Goal: Task Accomplishment & Management: Manage account settings

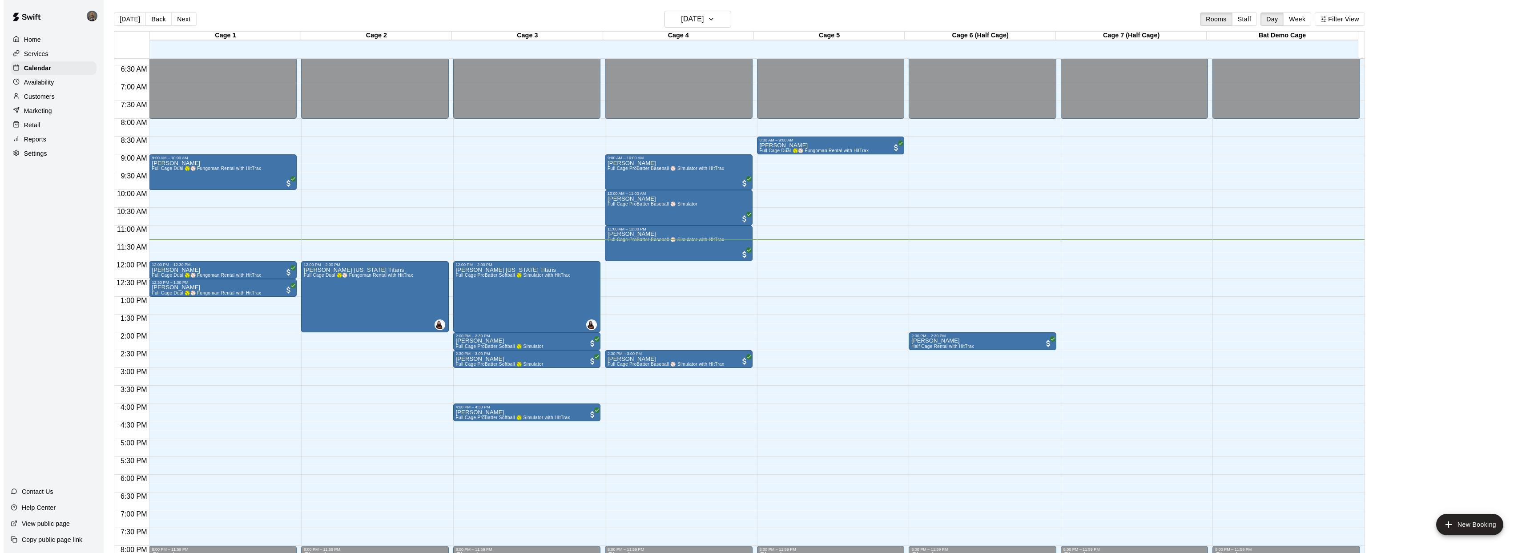
scroll to position [226, 0]
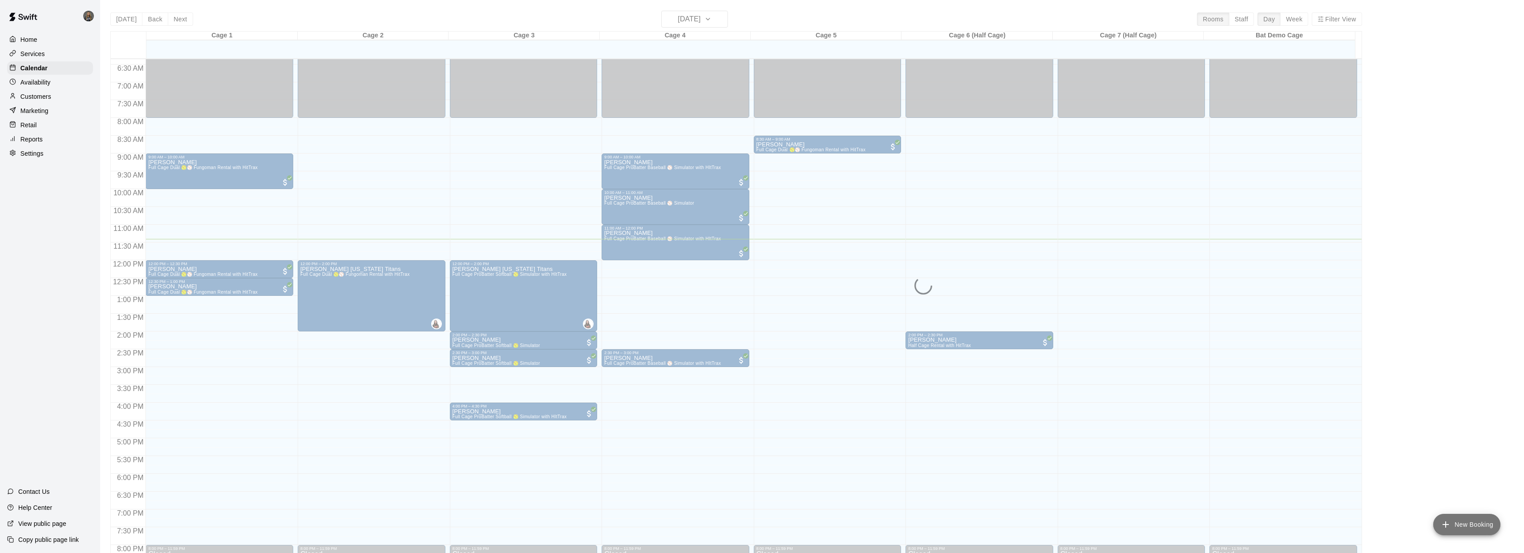
click at [1479, 528] on button "New Booking" at bounding box center [1466, 524] width 67 height 21
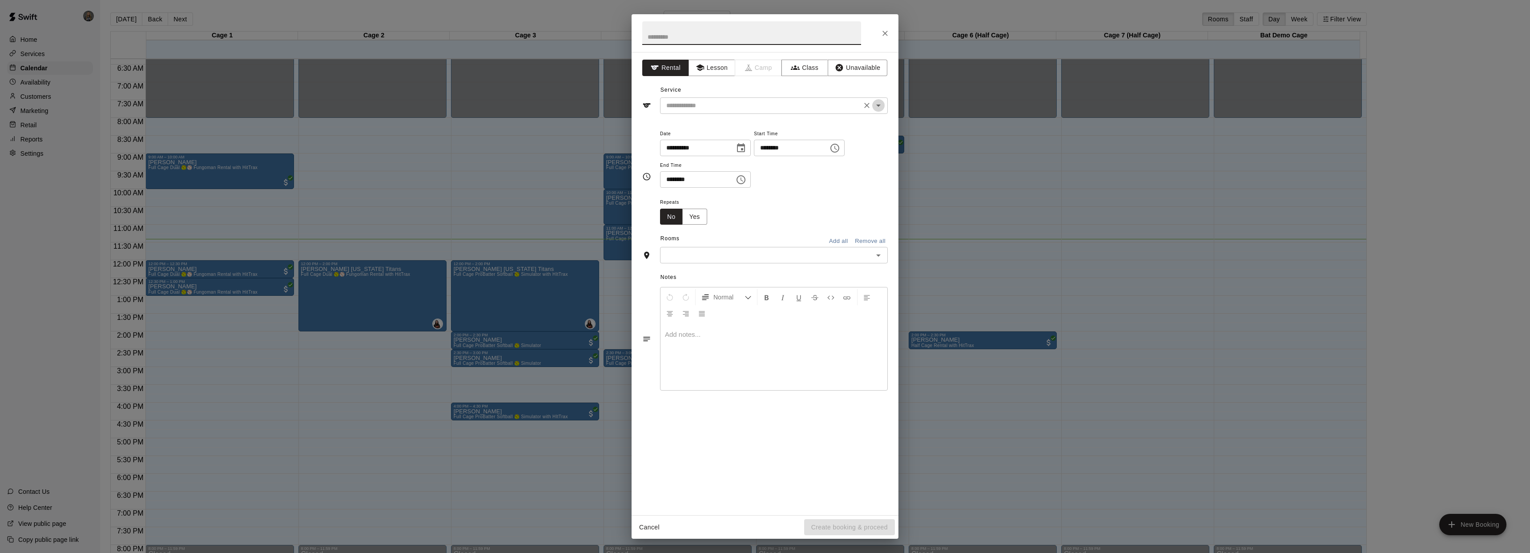
click at [881, 105] on icon "Open" at bounding box center [878, 105] width 11 height 11
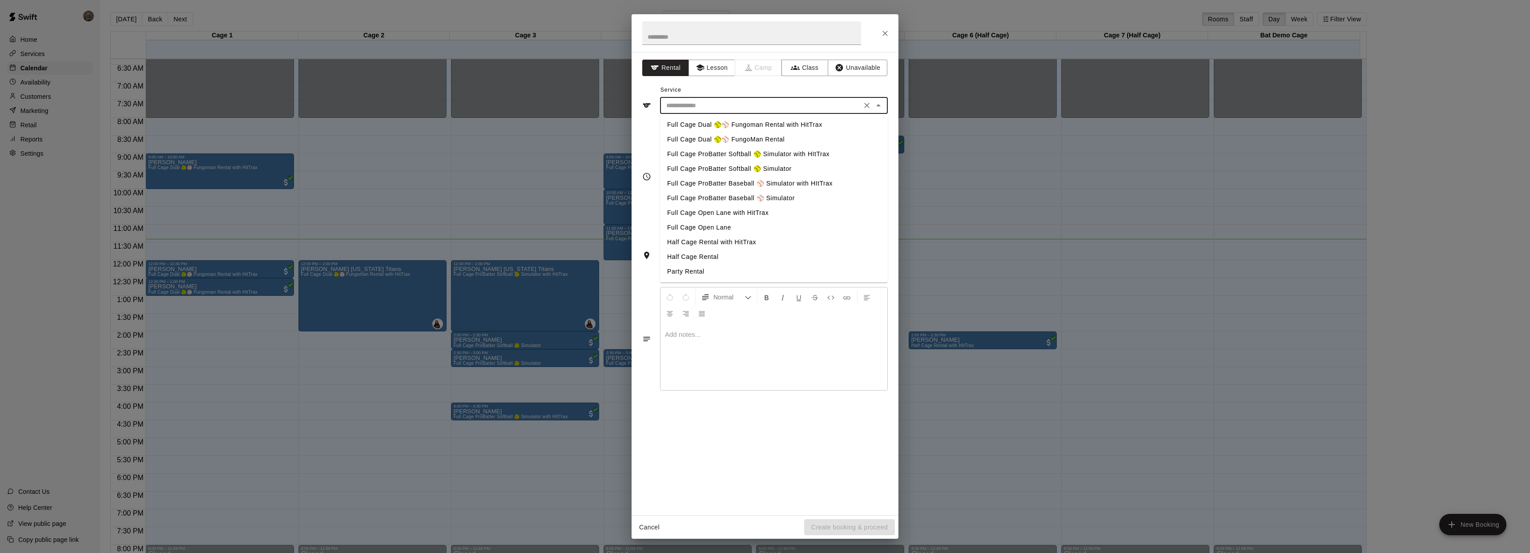
click at [793, 198] on li "Full Cage ProBatter Baseball ⚾ Simulator" at bounding box center [774, 198] width 228 height 15
type input "**********"
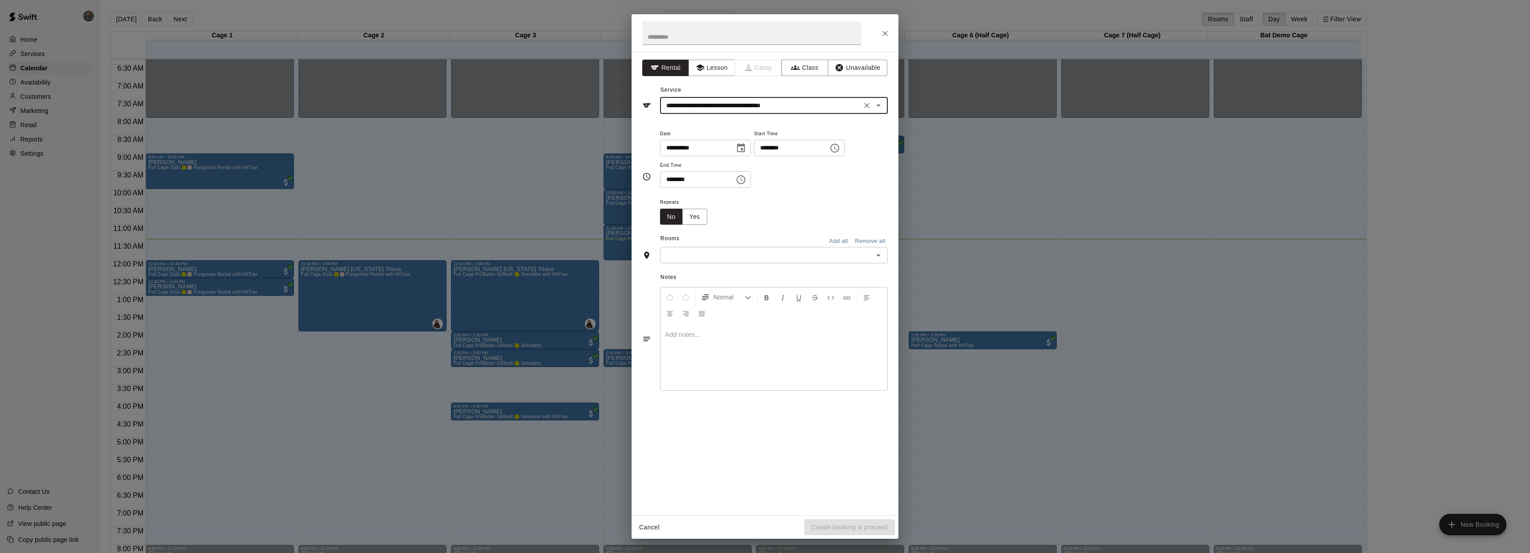
click at [840, 147] on icon "Choose time, selected time is 8:00 AM" at bounding box center [835, 148] width 11 height 11
click at [770, 219] on li "11" at bounding box center [768, 218] width 21 height 16
click at [795, 187] on li "30" at bounding box center [794, 186] width 21 height 16
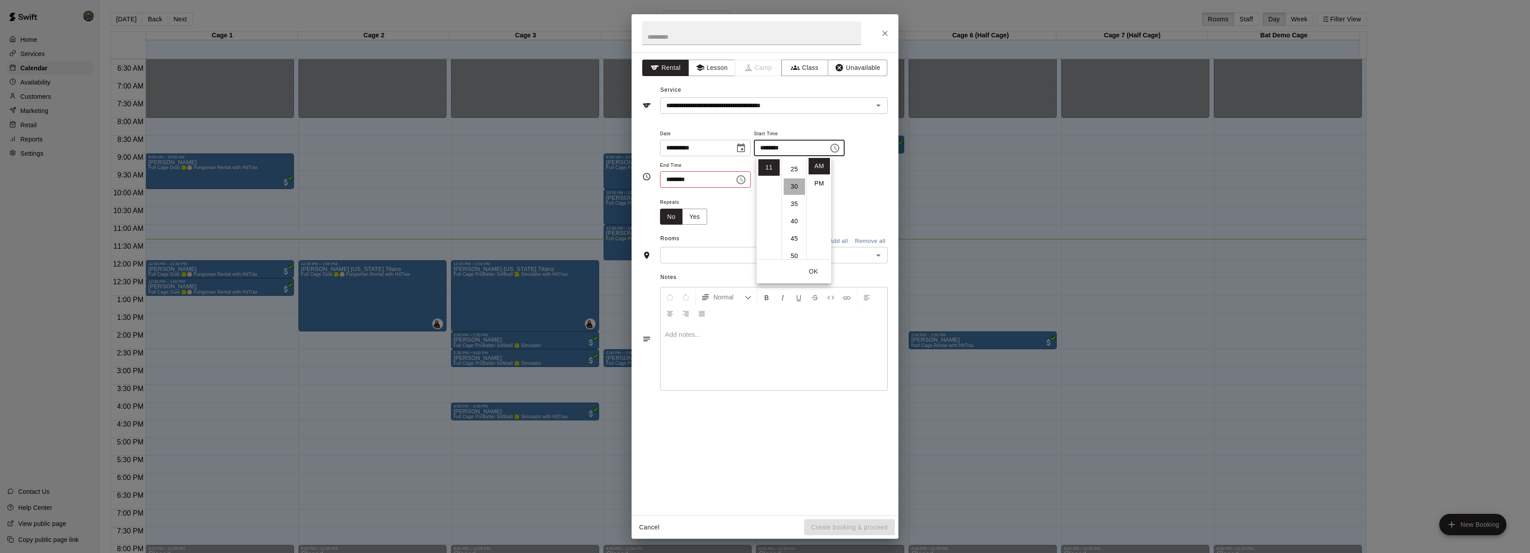
type input "********"
click at [818, 271] on button "OK" at bounding box center [813, 271] width 28 height 16
click at [749, 180] on button "Choose time, selected time is 8:30 AM" at bounding box center [741, 180] width 18 height 18
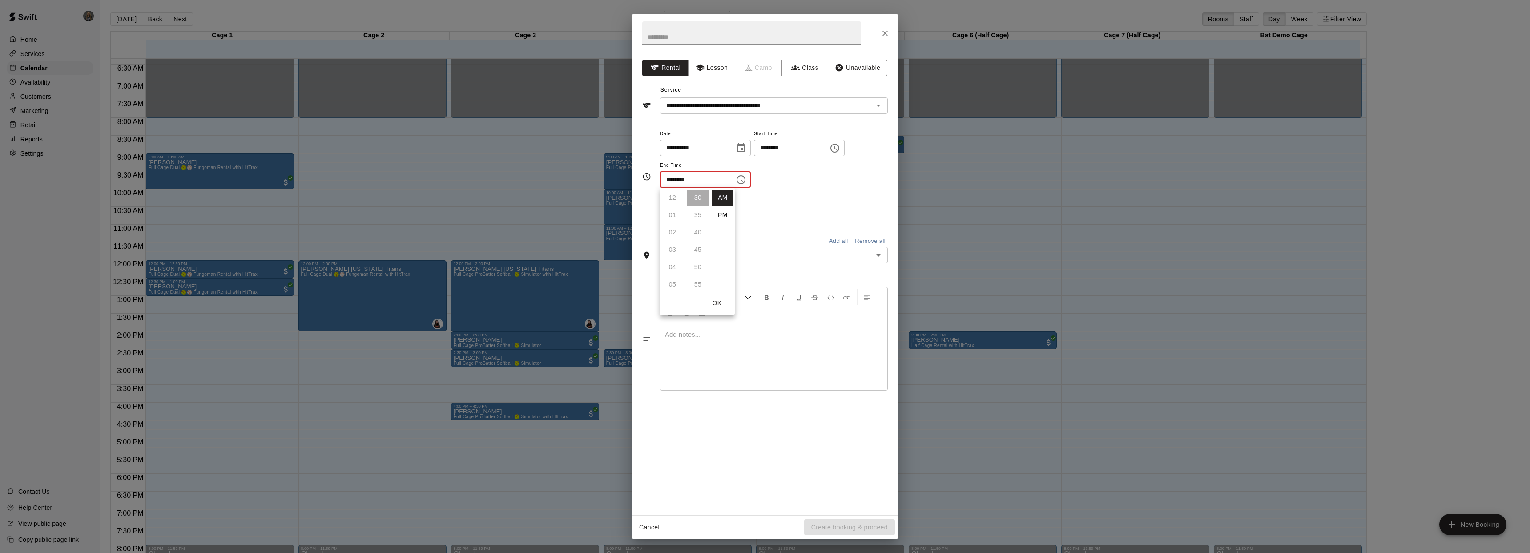
click at [670, 197] on ul "12 01 02 03 04 05 06 07 08 09 10 11" at bounding box center [672, 239] width 25 height 103
click at [724, 213] on li "PM" at bounding box center [722, 215] width 21 height 16
click at [743, 179] on icon "Choose time, selected time is 8:30 PM" at bounding box center [742, 179] width 3 height 4
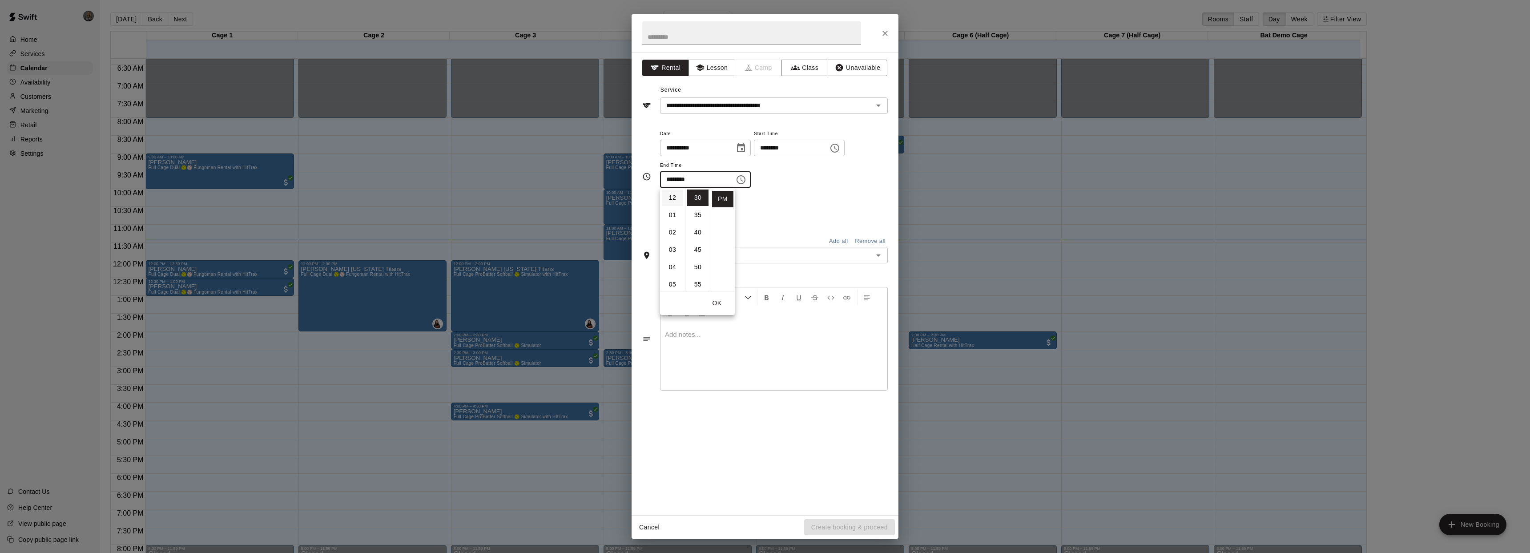
click at [674, 196] on li "12" at bounding box center [672, 197] width 21 height 16
type input "********"
click at [694, 220] on li "30" at bounding box center [697, 222] width 21 height 16
click at [799, 204] on div "Repeats No Yes" at bounding box center [774, 211] width 228 height 28
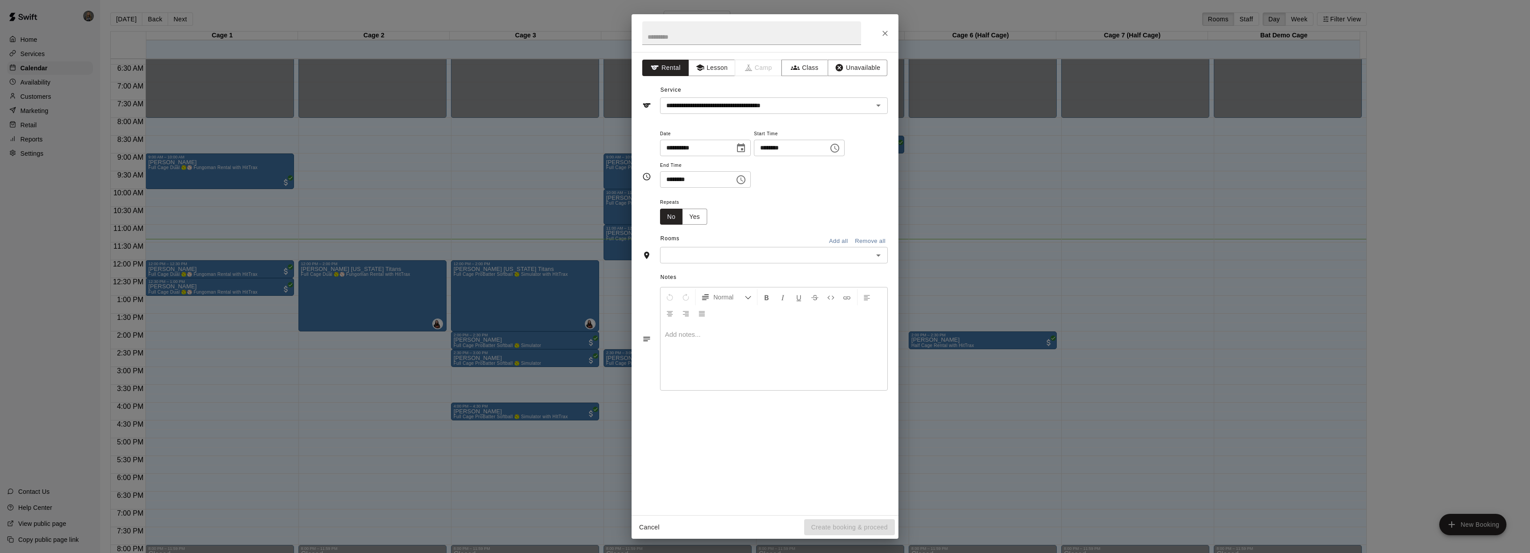
click at [880, 254] on icon "Open" at bounding box center [878, 255] width 11 height 11
click at [732, 336] on li "Cage 5" at bounding box center [774, 333] width 228 height 15
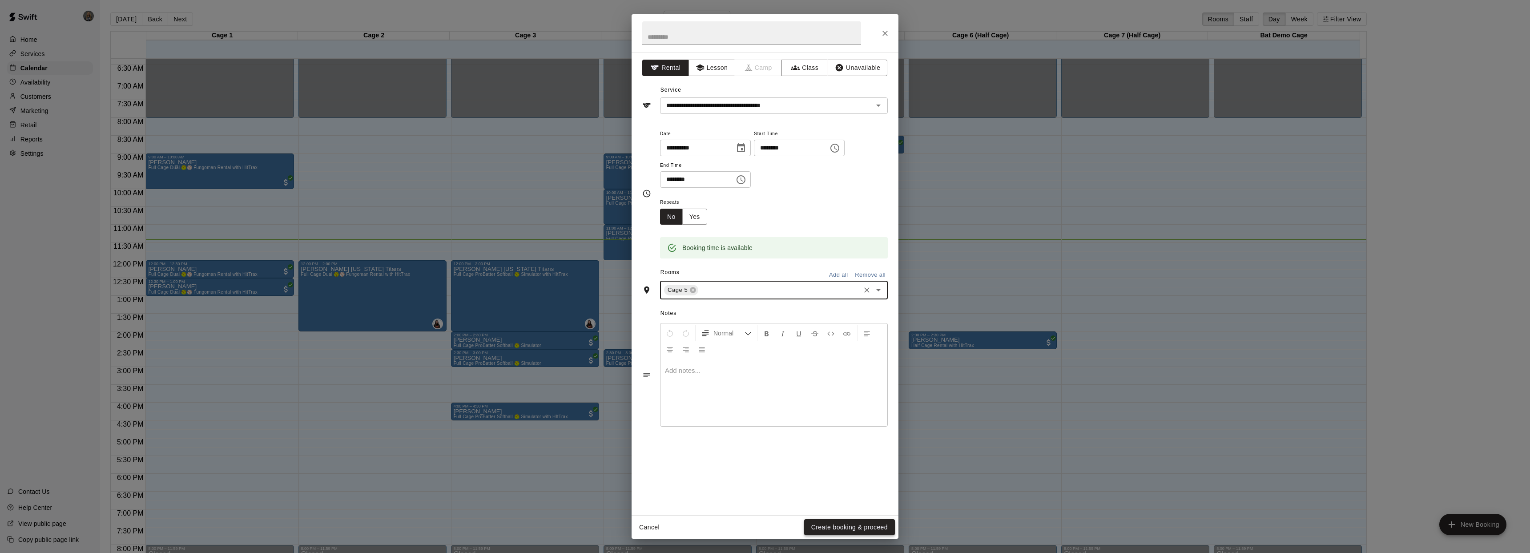
click at [849, 527] on button "Create booking & proceed" at bounding box center [849, 527] width 91 height 16
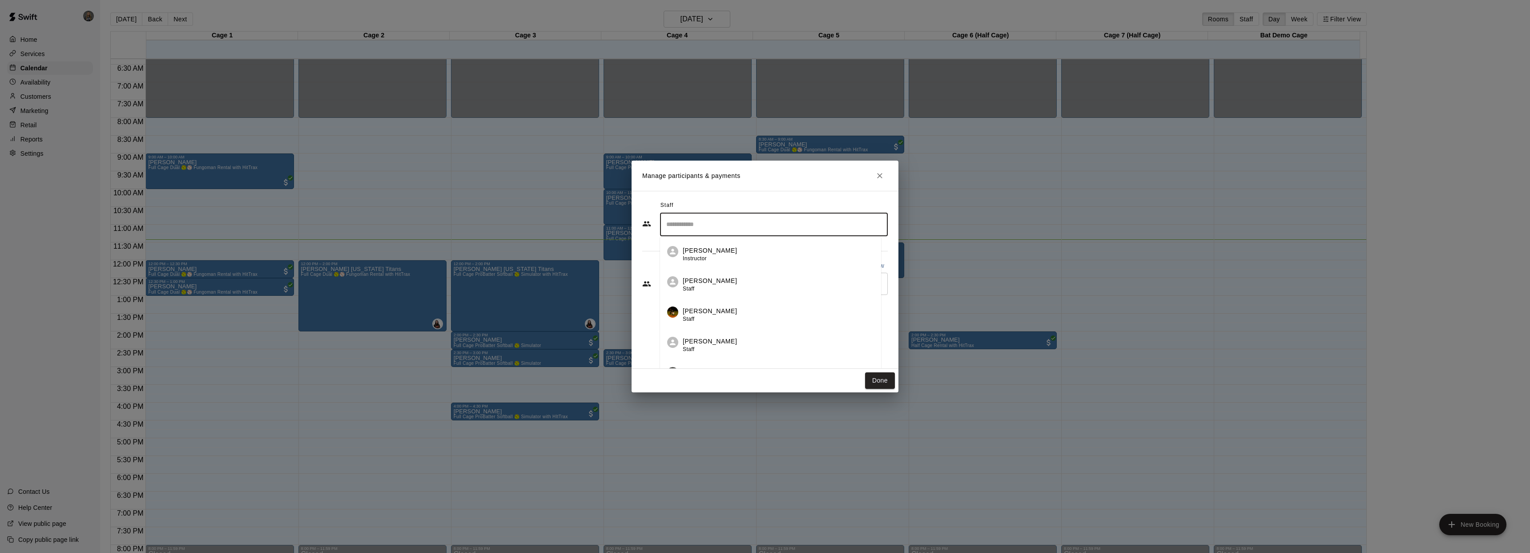
click at [732, 227] on input "Search staff" at bounding box center [774, 225] width 220 height 16
click at [649, 206] on div "Staff" at bounding box center [765, 205] width 246 height 14
click at [717, 286] on input "Start typing to search customers..." at bounding box center [774, 283] width 220 height 9
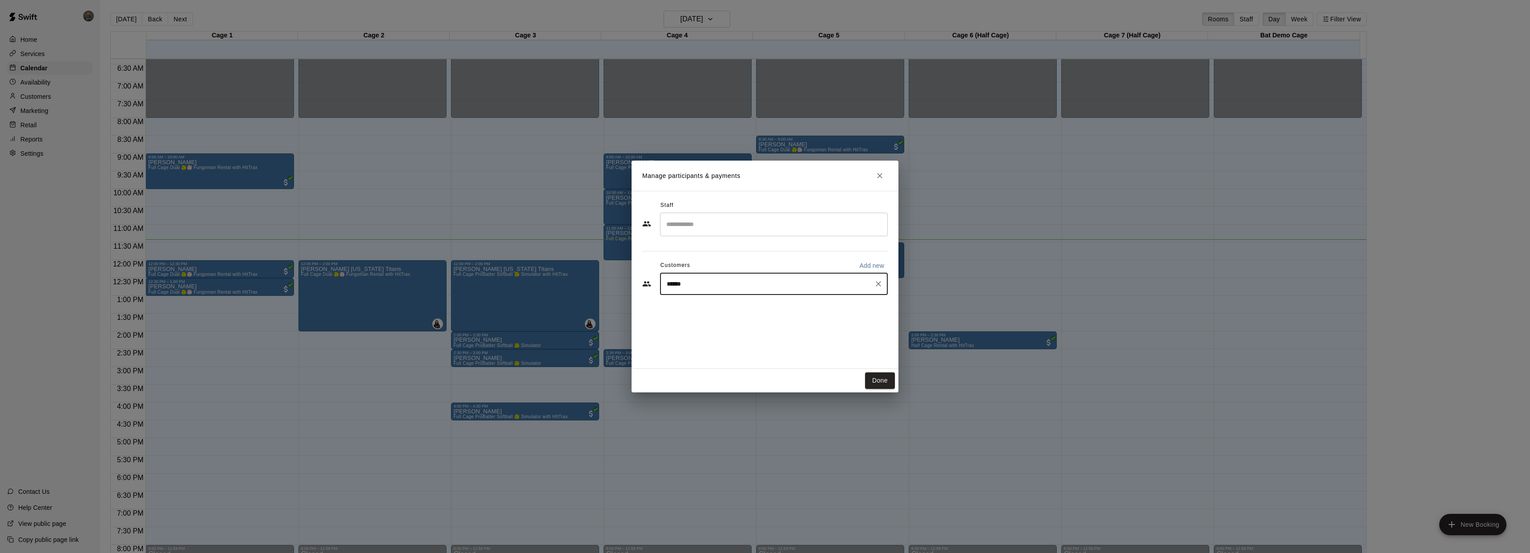
type input "*******"
click at [814, 312] on div "JD Silvers Slugger Duo Membership jd.silvers75@gmail.com" at bounding box center [783, 309] width 196 height 19
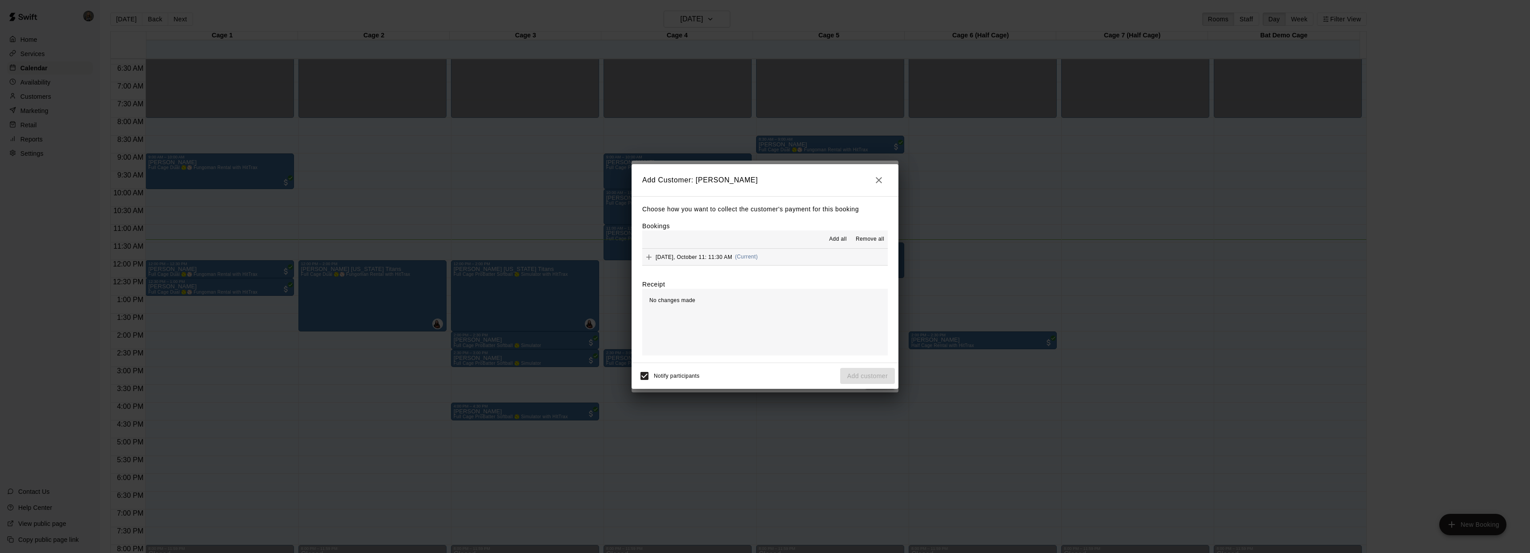
click at [730, 258] on span "Saturday, October 11: 11:30 AM" at bounding box center [694, 257] width 77 height 6
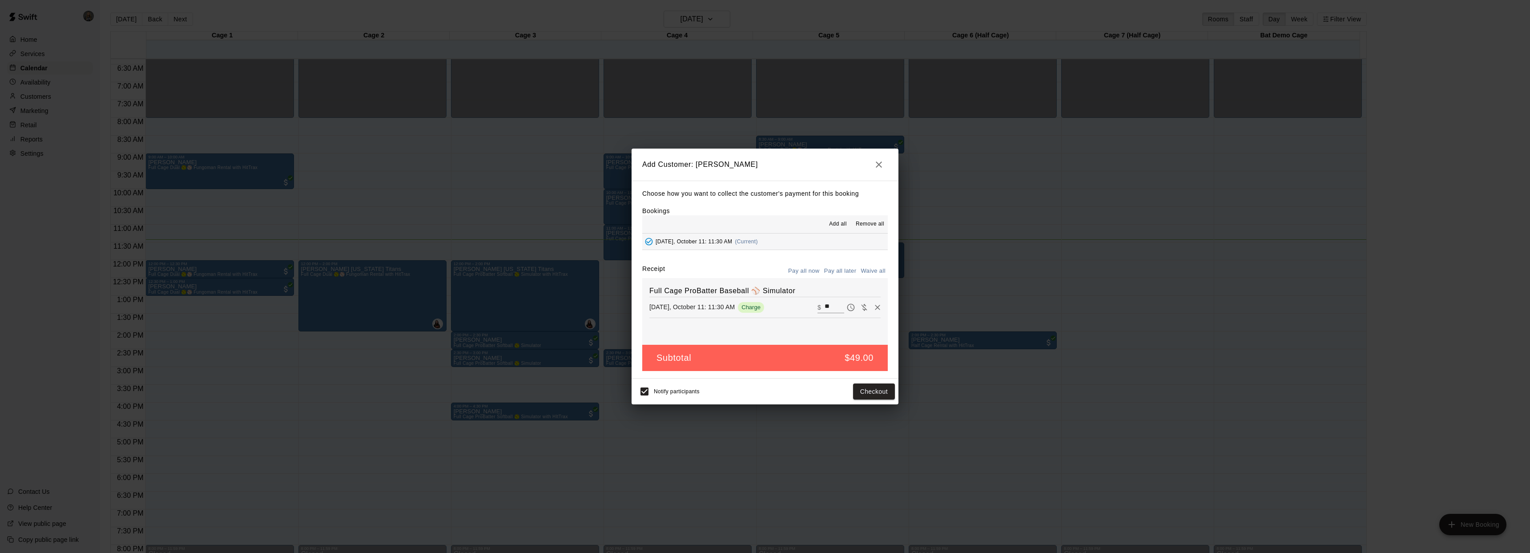
click at [861, 309] on icon "Waive payment" at bounding box center [864, 307] width 6 height 7
type input "*"
click at [866, 390] on button "Add customer" at bounding box center [867, 391] width 55 height 16
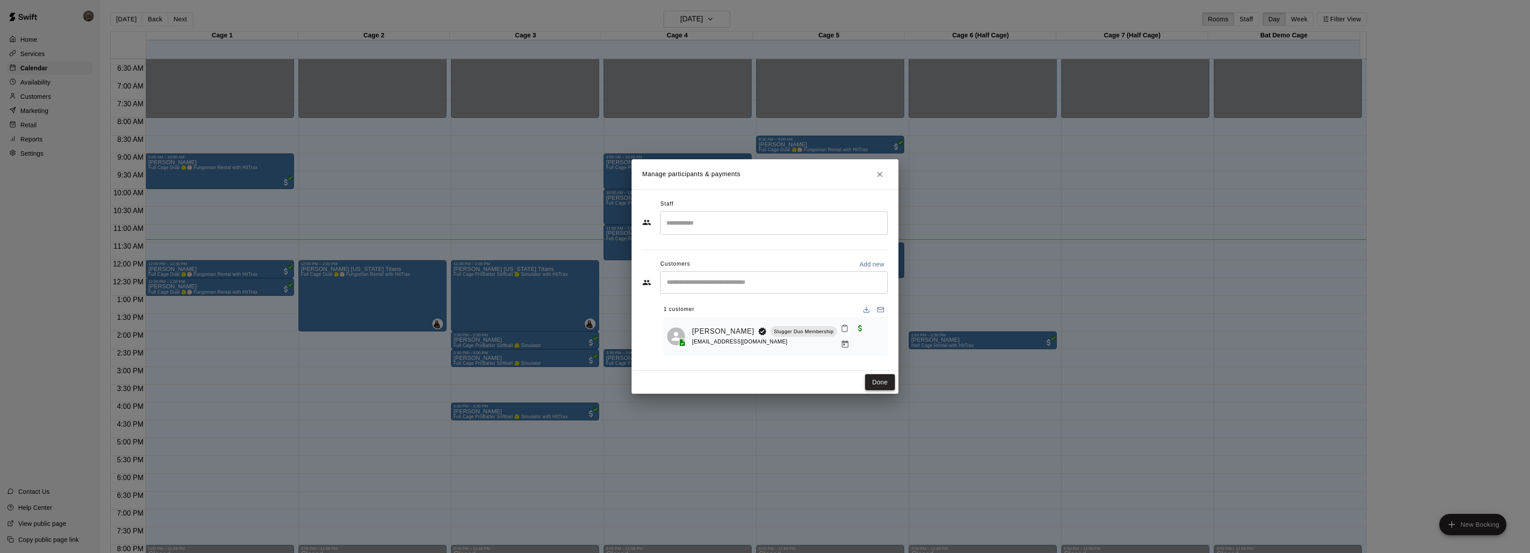
click at [886, 382] on button "Done" at bounding box center [880, 382] width 30 height 16
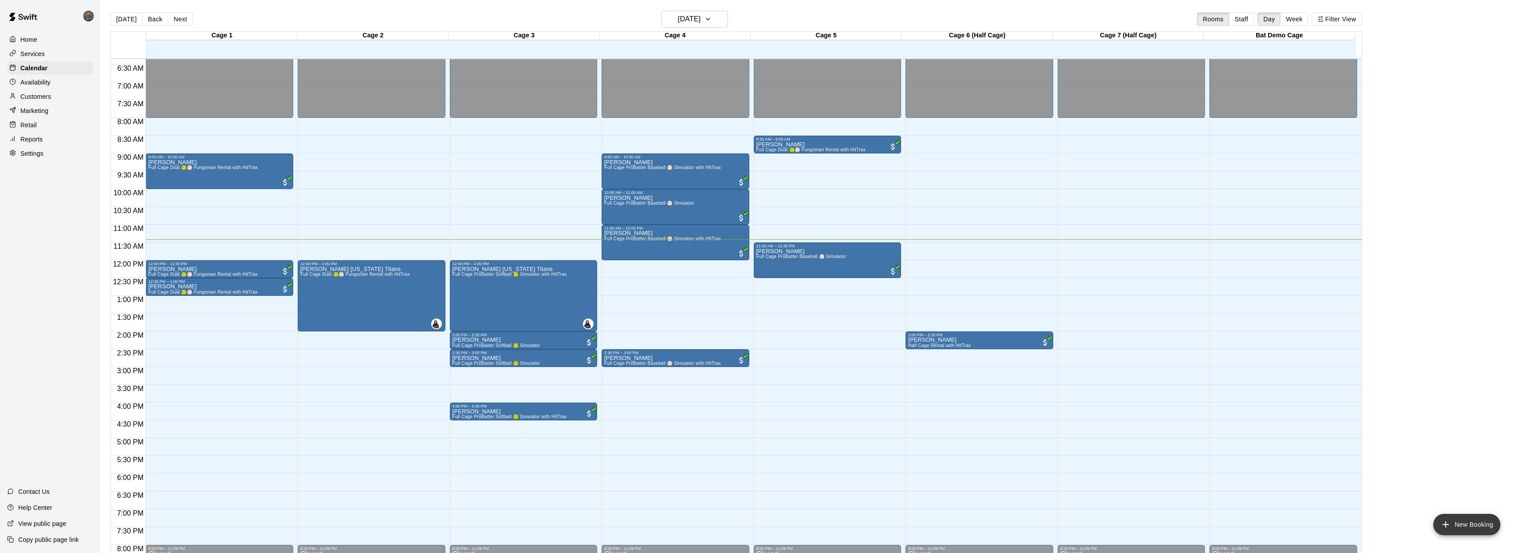
click at [1452, 523] on button "New Booking" at bounding box center [1466, 524] width 67 height 21
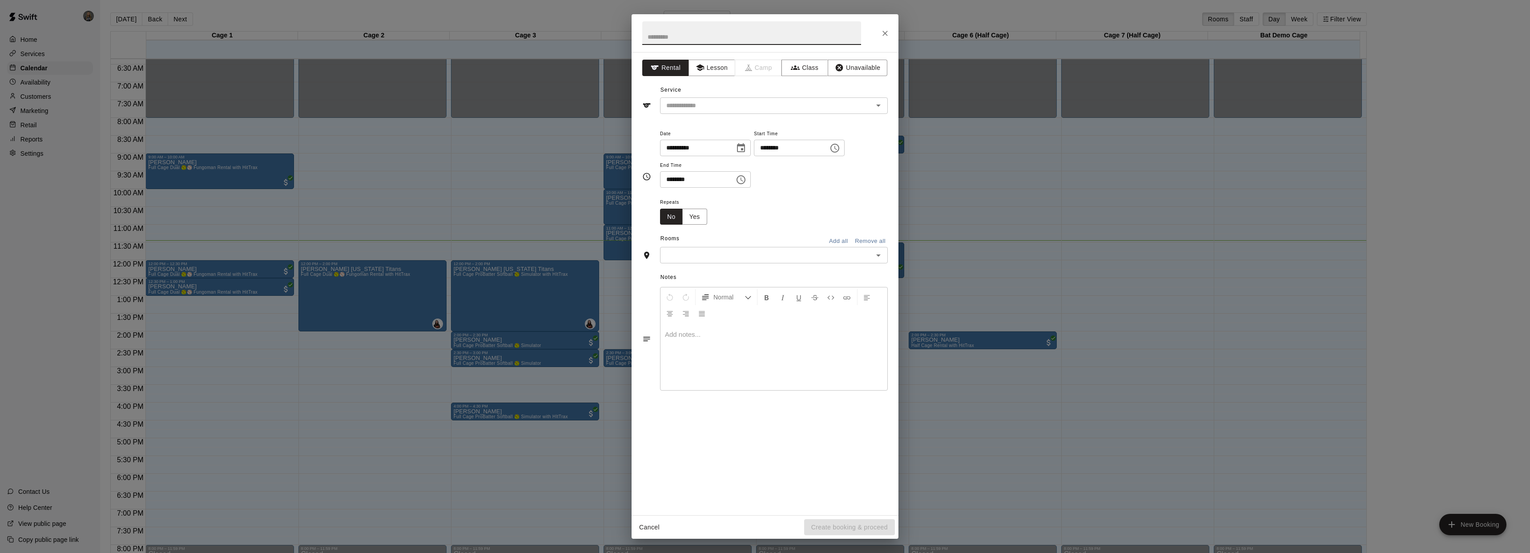
click at [835, 143] on icon "Choose time, selected time is 8:00 AM" at bounding box center [835, 148] width 11 height 11
click at [771, 217] on li "11" at bounding box center [768, 218] width 21 height 16
click at [796, 187] on li "30" at bounding box center [794, 189] width 21 height 16
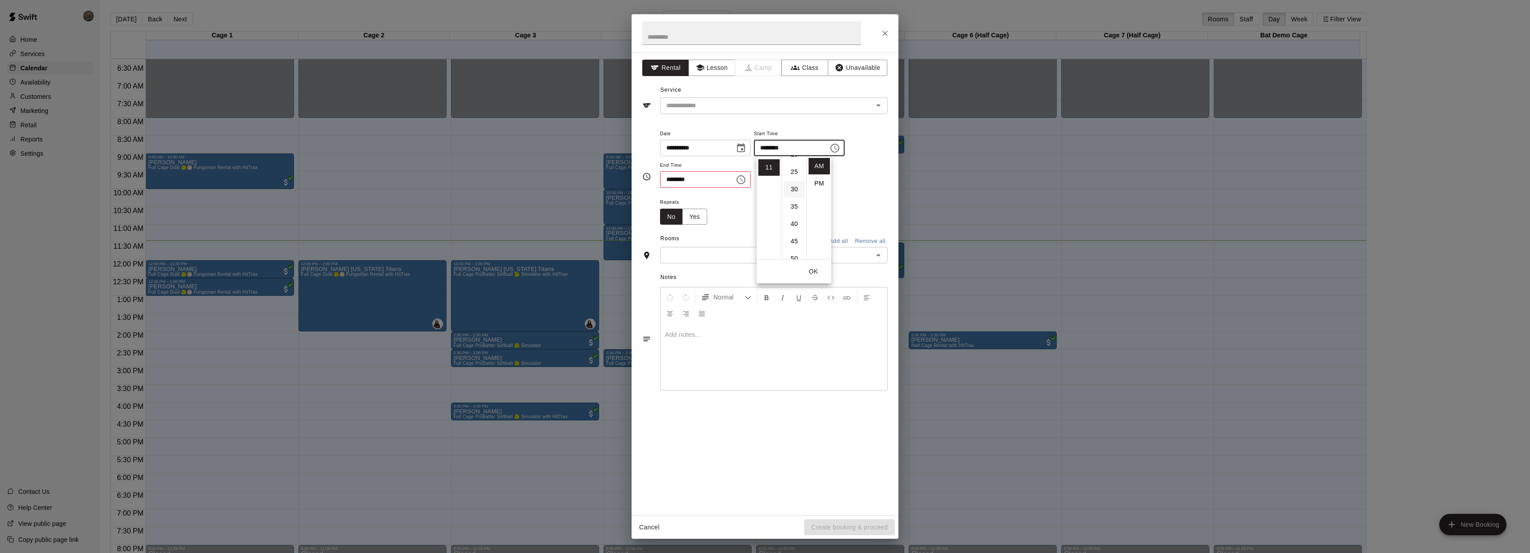
type input "********"
click at [742, 181] on icon "Choose time, selected time is 8:30 AM" at bounding box center [741, 179] width 11 height 11
click at [723, 211] on li "PM" at bounding box center [722, 215] width 21 height 16
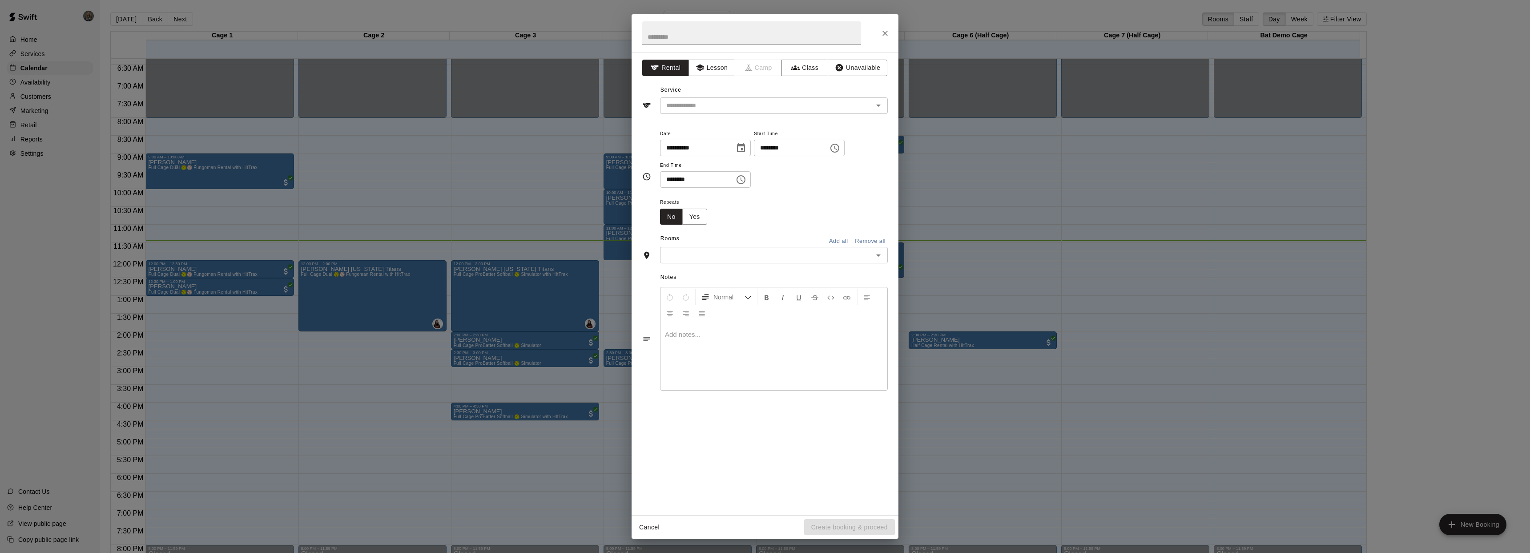
scroll to position [97, 0]
click at [737, 183] on button "Choose time, selected time is 8:30 PM" at bounding box center [741, 180] width 18 height 18
click at [669, 198] on li "12" at bounding box center [672, 197] width 21 height 16
type input "********"
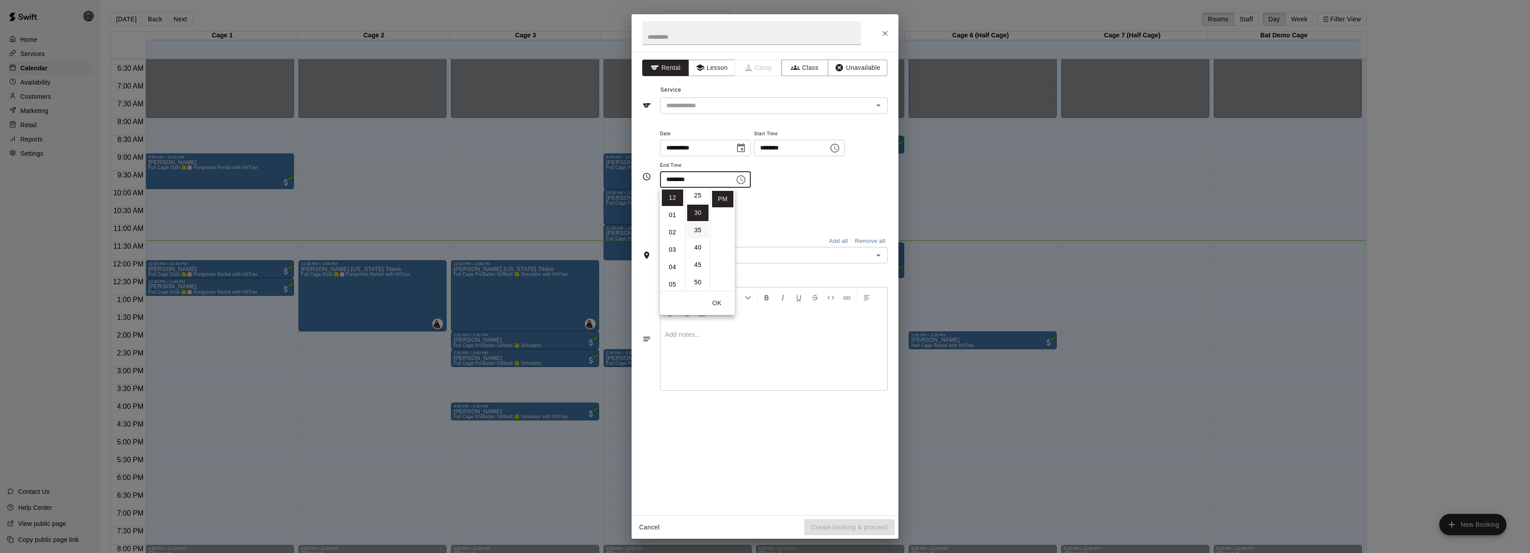
scroll to position [88, 0]
click at [716, 305] on button "OK" at bounding box center [717, 303] width 28 height 16
click at [878, 108] on icon "Open" at bounding box center [878, 105] width 11 height 11
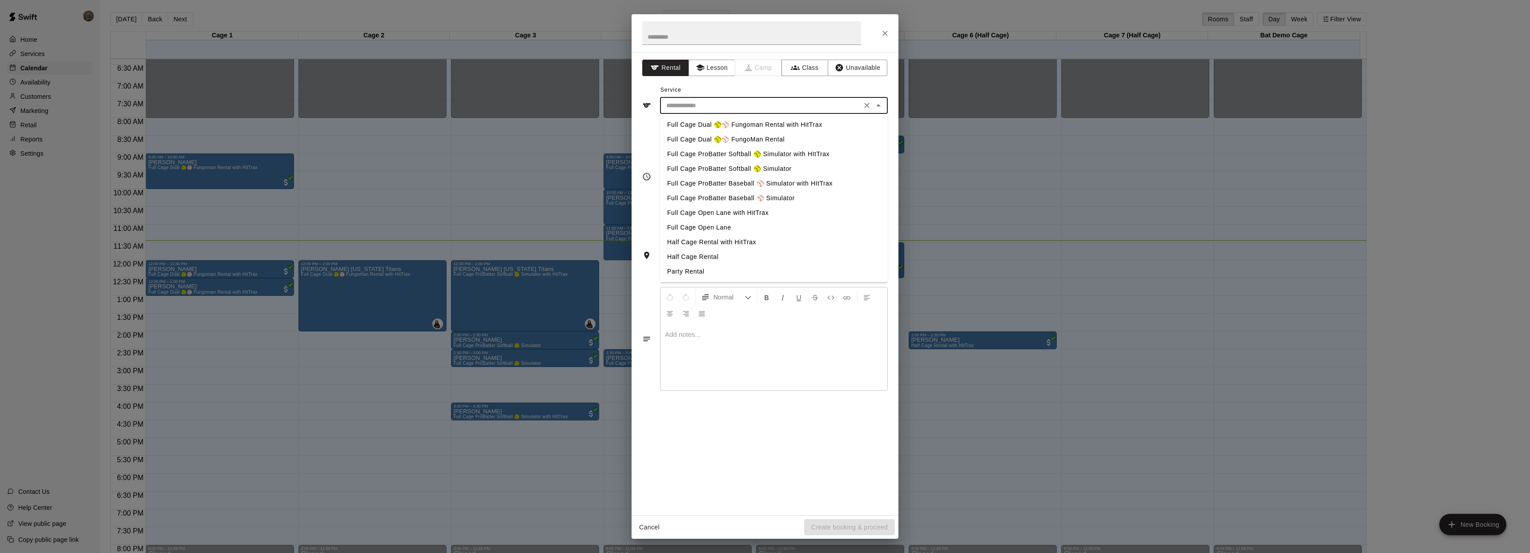
click at [779, 139] on li "Full Cage Dual 🥎⚾ FungoMan Rental" at bounding box center [774, 139] width 228 height 15
type input "**********"
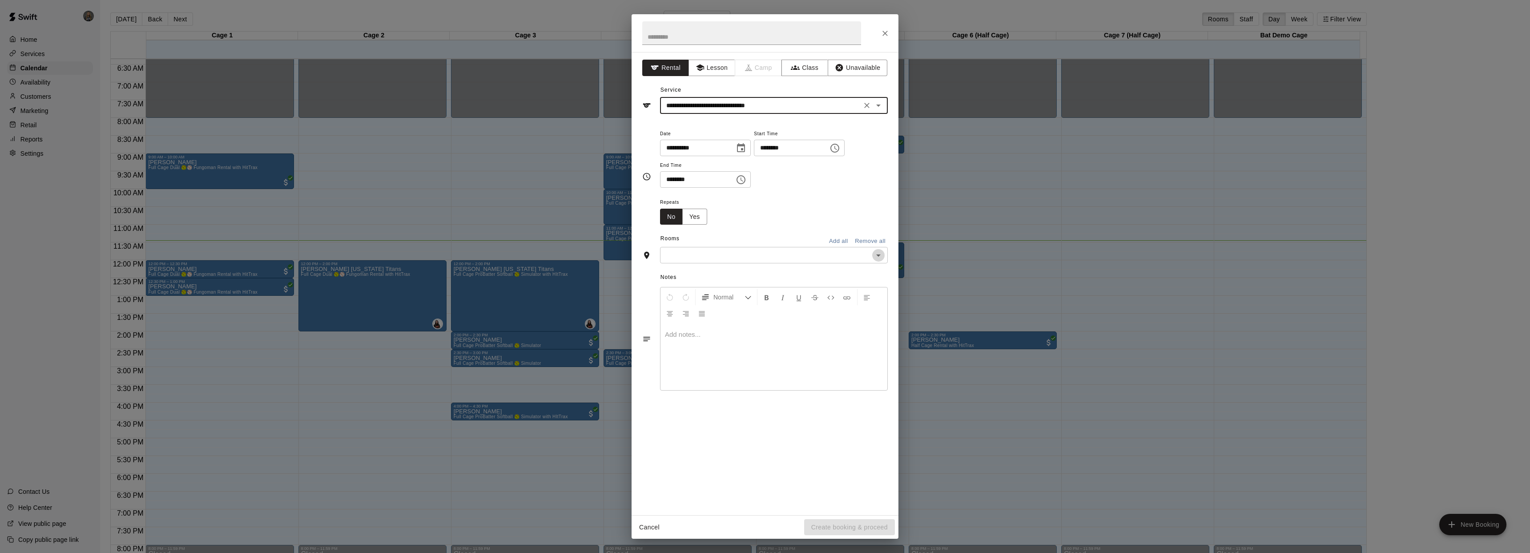
click at [875, 255] on icon "Open" at bounding box center [878, 255] width 11 height 11
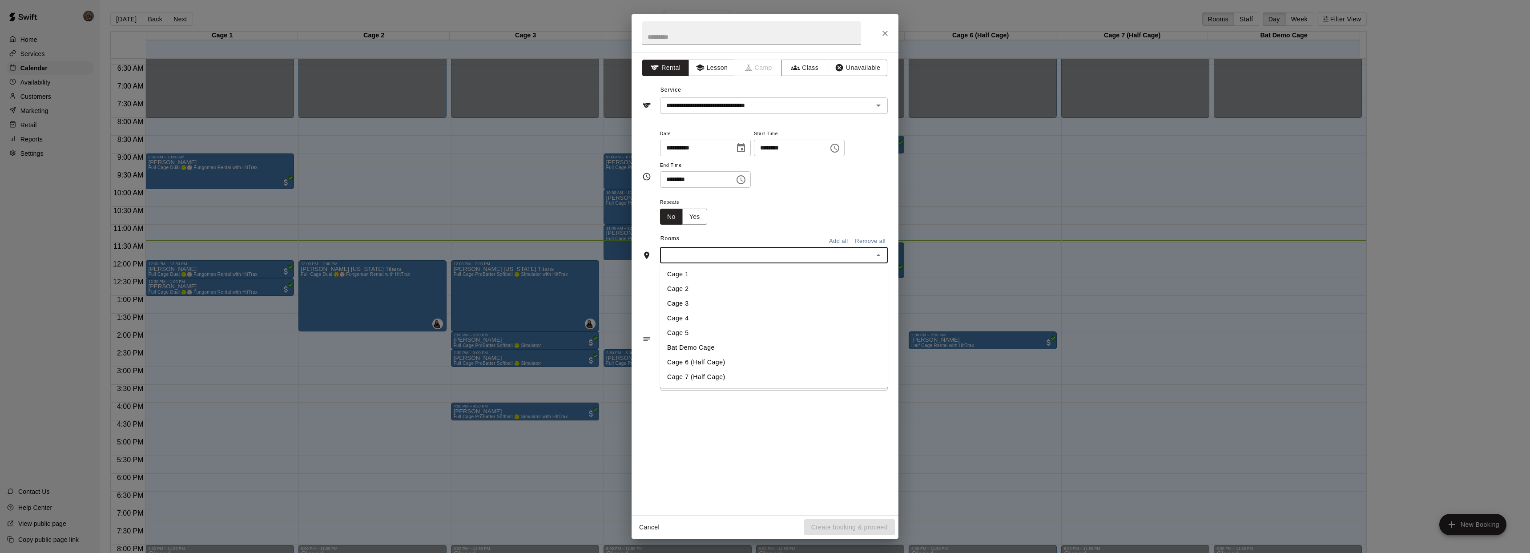
click at [700, 280] on li "Cage 1" at bounding box center [774, 274] width 228 height 15
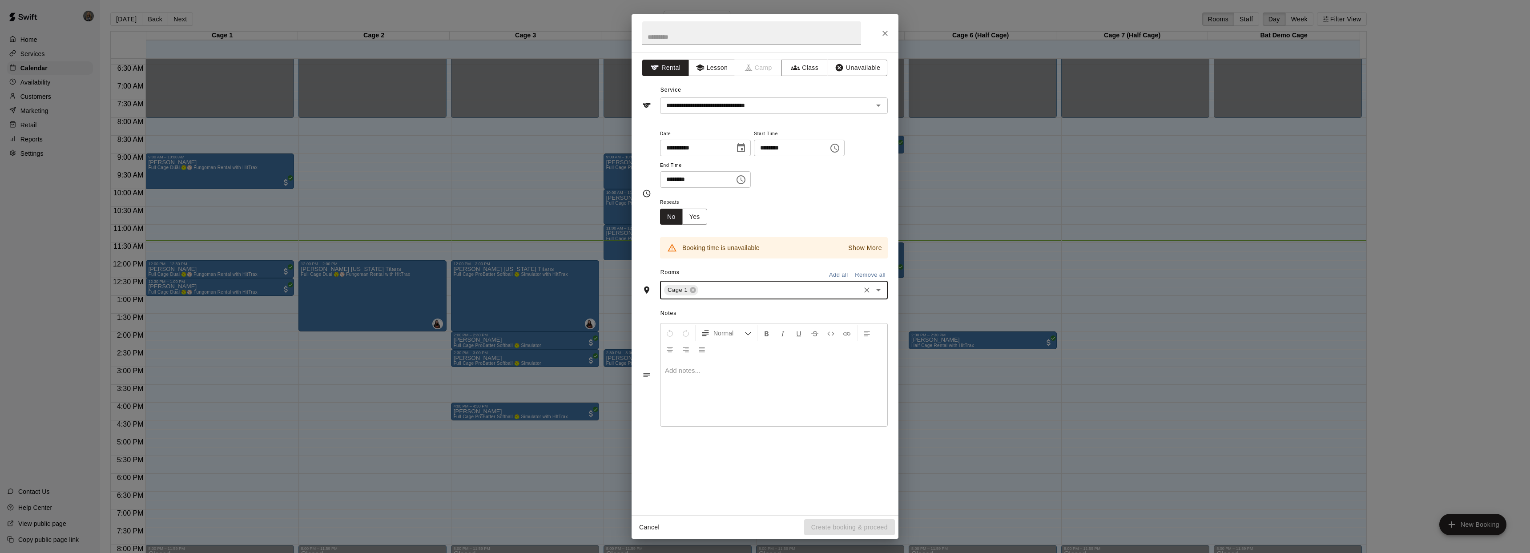
click at [743, 181] on icon "Choose time, selected time is 12:30 PM" at bounding box center [741, 179] width 11 height 11
click at [699, 198] on li "00" at bounding box center [697, 197] width 21 height 16
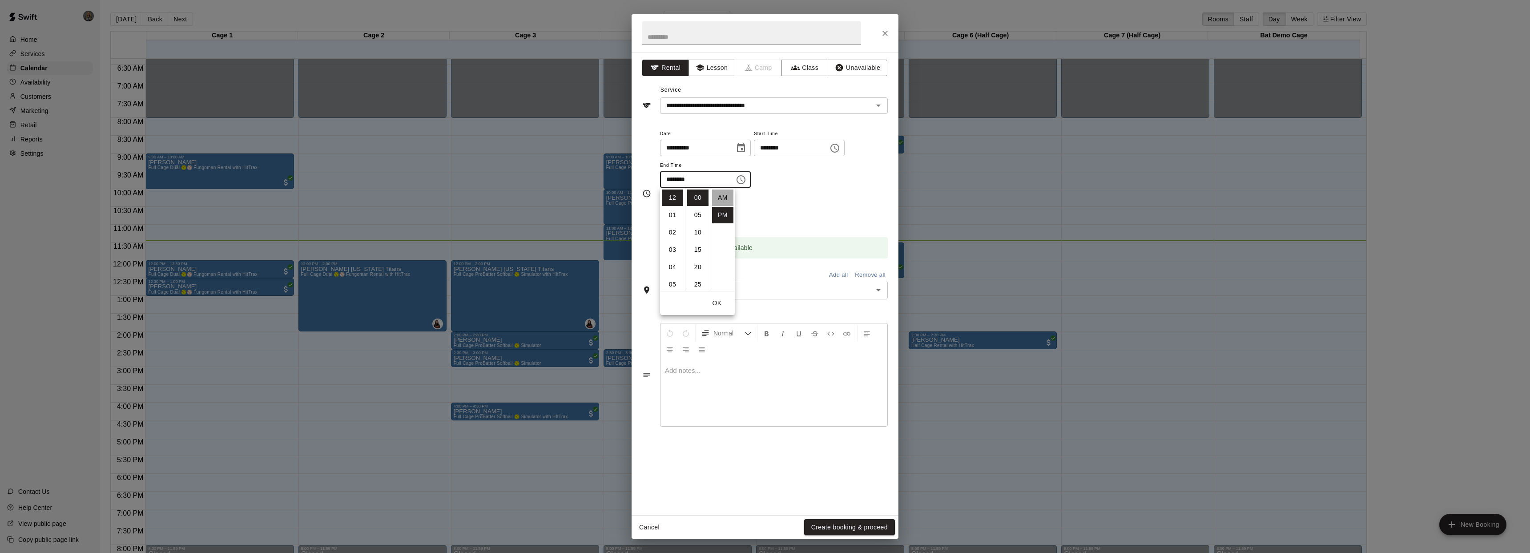
click at [718, 200] on li "AM" at bounding box center [722, 197] width 21 height 16
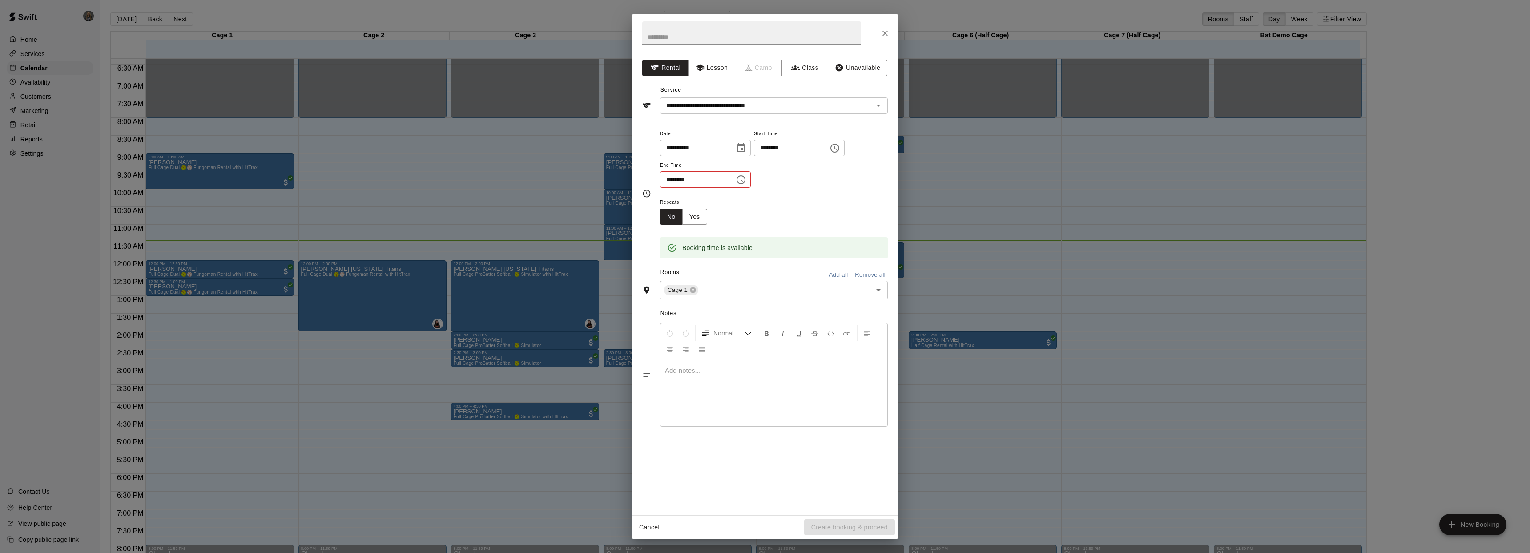
click at [746, 181] on icon "Choose time, selected time is 12:00 AM" at bounding box center [741, 179] width 11 height 11
click at [724, 210] on li "PM" at bounding box center [722, 215] width 21 height 16
type input "********"
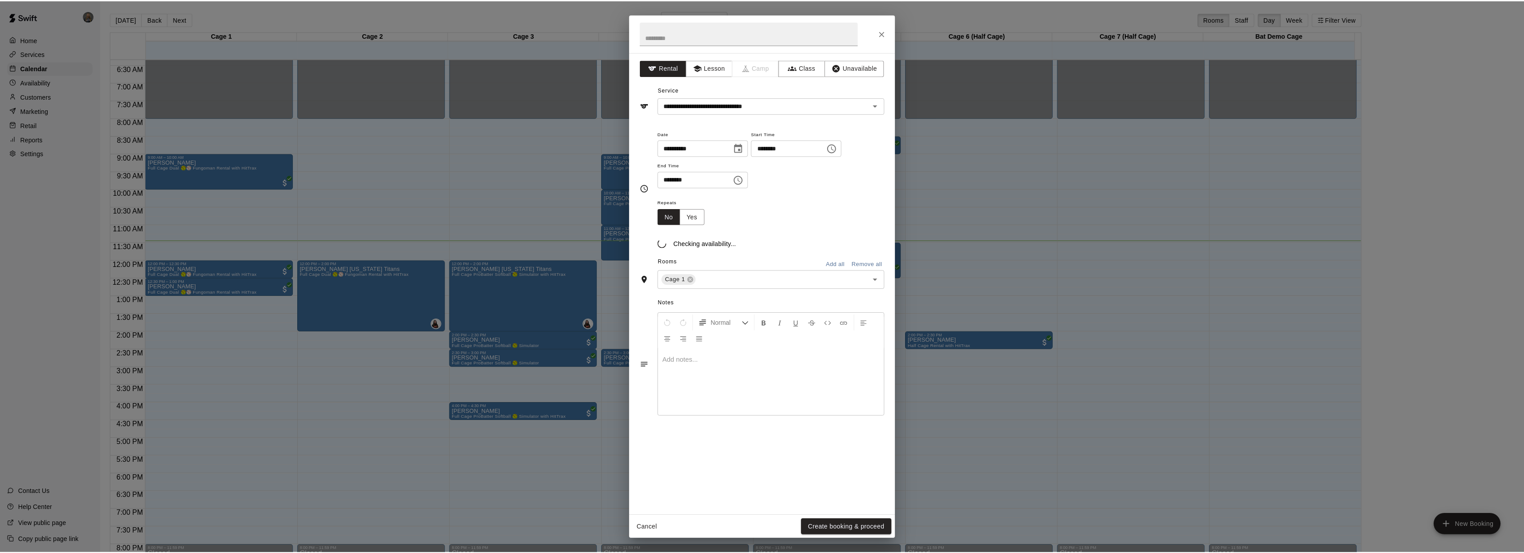
scroll to position [16, 0]
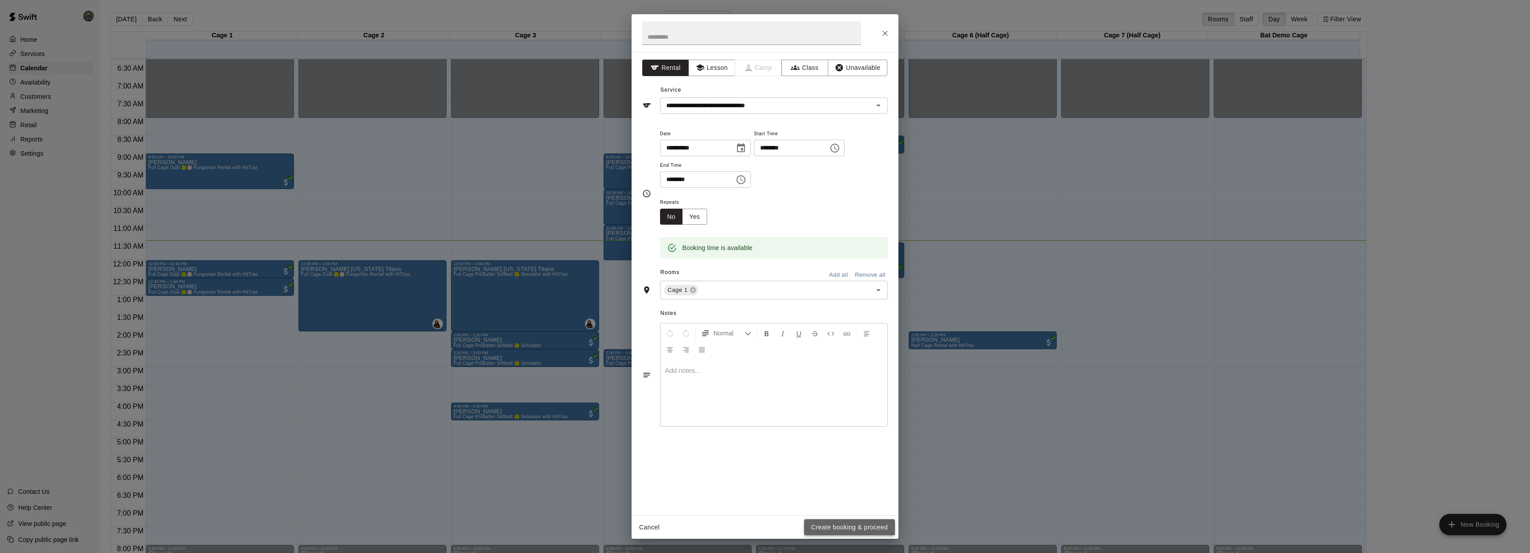
click at [853, 526] on button "Create booking & proceed" at bounding box center [849, 527] width 91 height 16
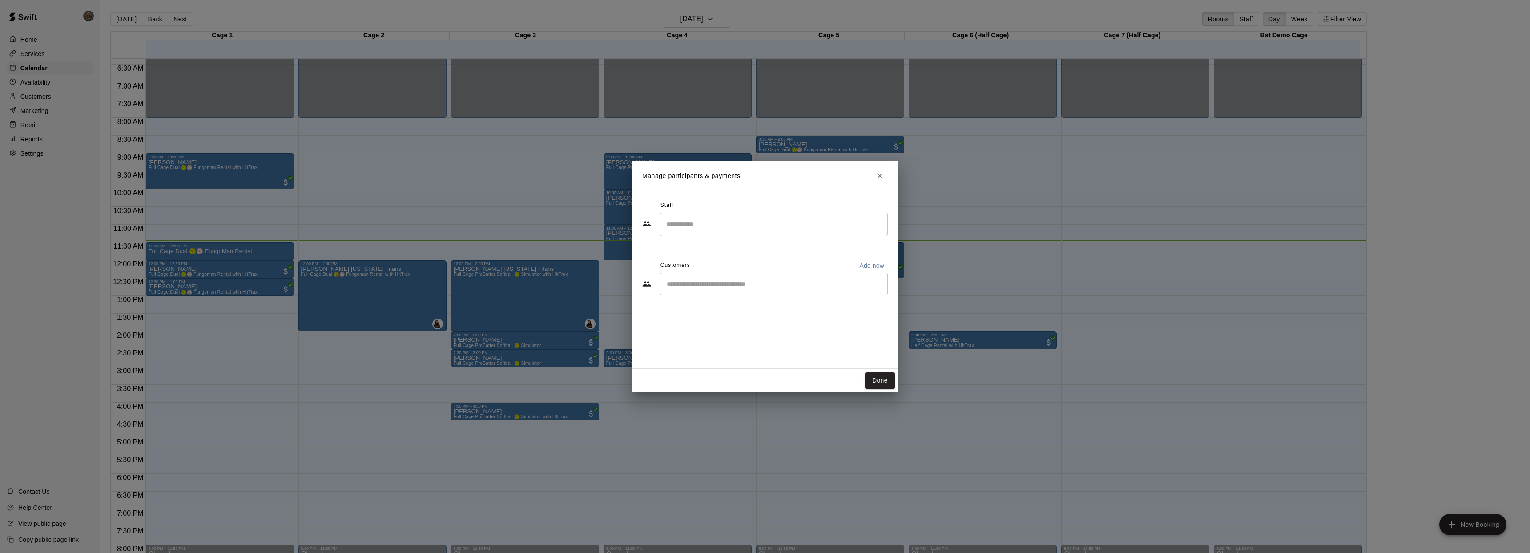
click at [763, 288] on div "​" at bounding box center [774, 284] width 228 height 22
type input "****"
click at [721, 311] on span "jd.silvers75@gmail.com" at bounding box center [733, 314] width 96 height 6
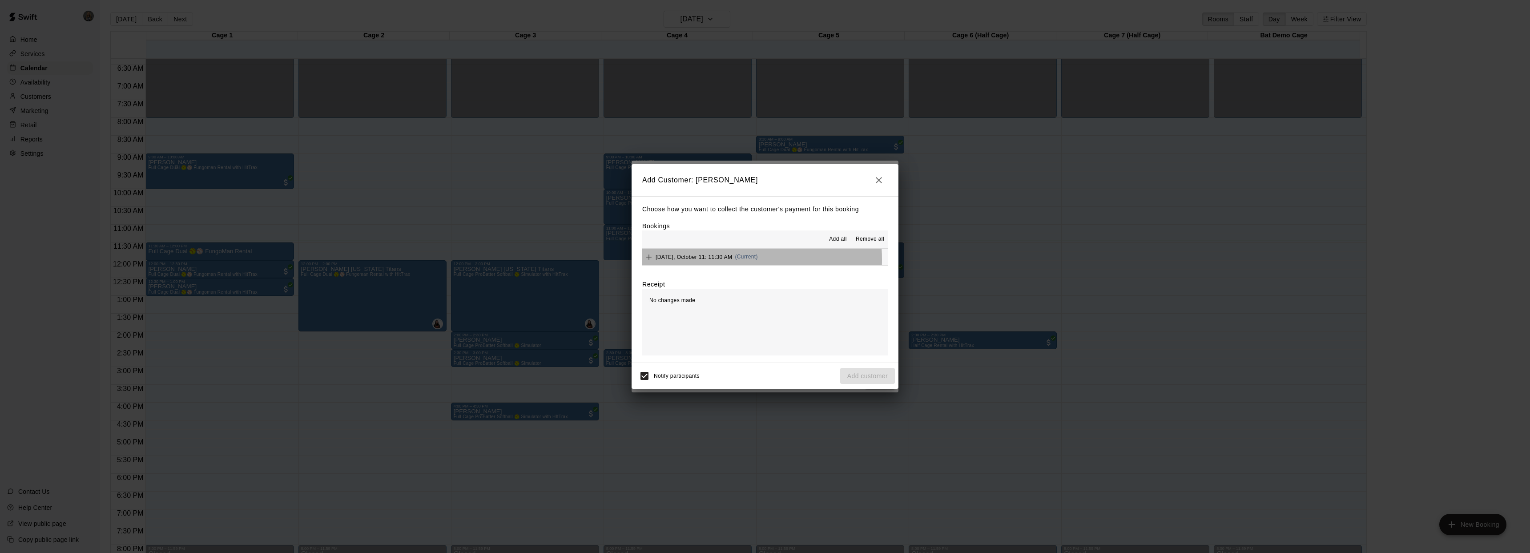
click at [711, 259] on span "Saturday, October 11: 11:30 AM" at bounding box center [694, 257] width 77 height 6
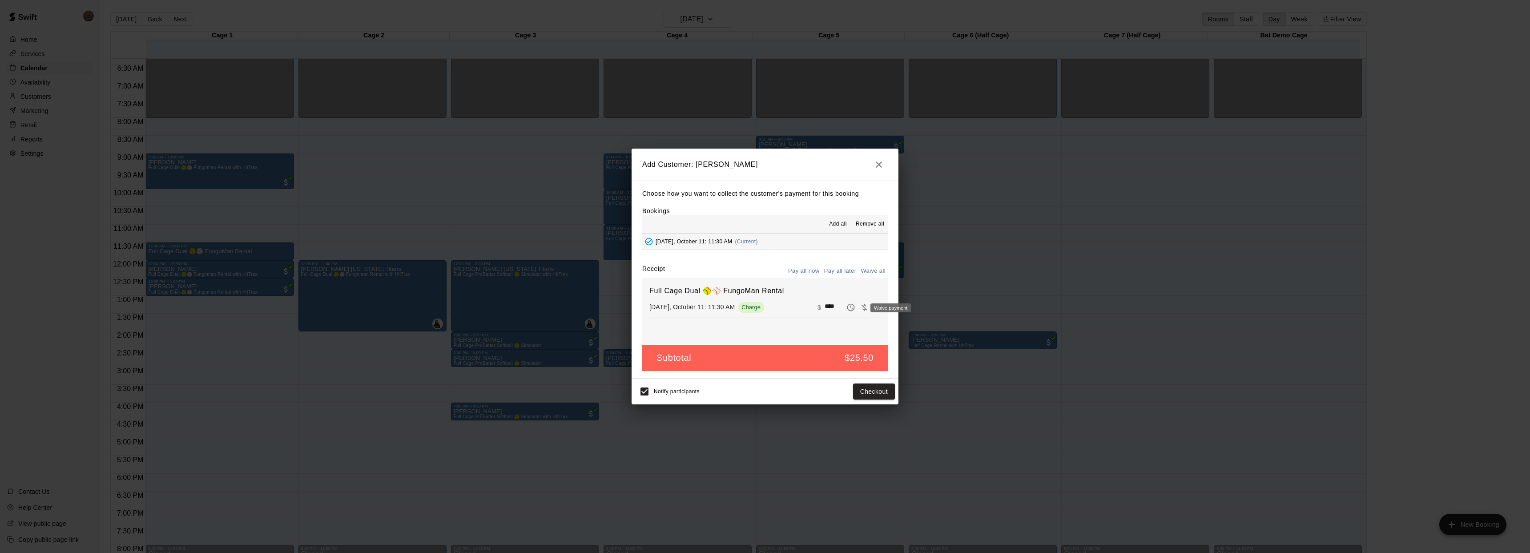
click at [860, 310] on icon "Waive payment" at bounding box center [864, 307] width 9 height 9
type input "*"
click at [863, 390] on button "Add customer" at bounding box center [867, 391] width 55 height 16
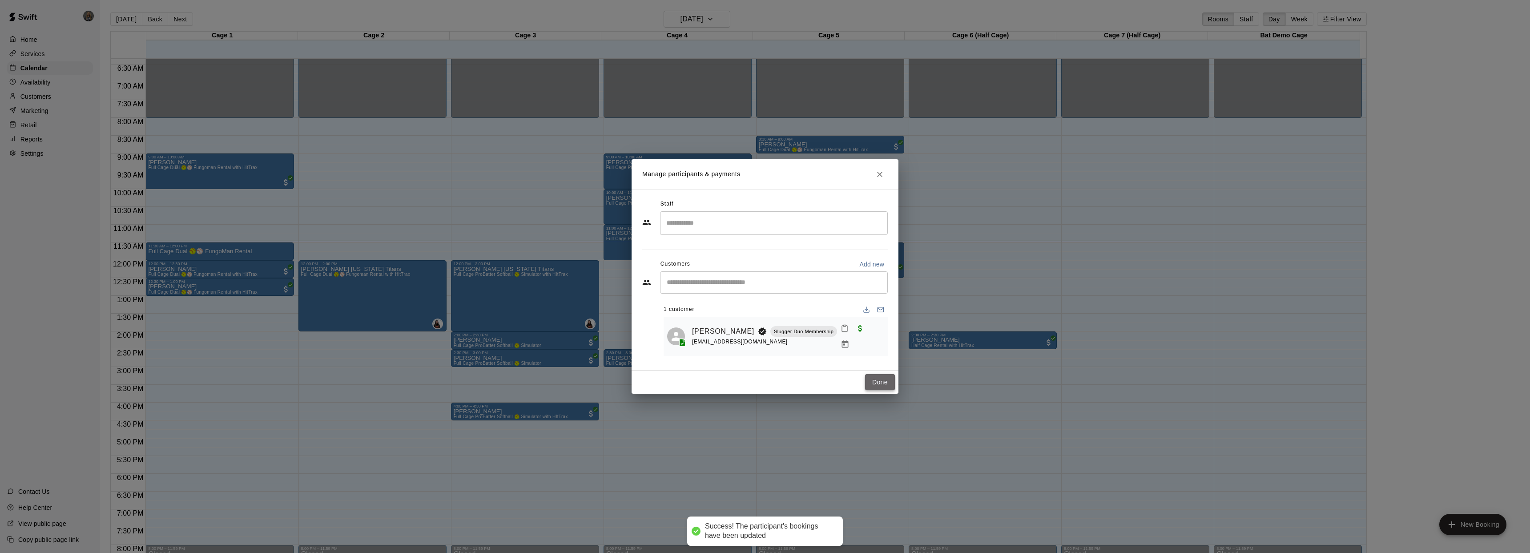
click at [892, 381] on button "Done" at bounding box center [880, 382] width 30 height 16
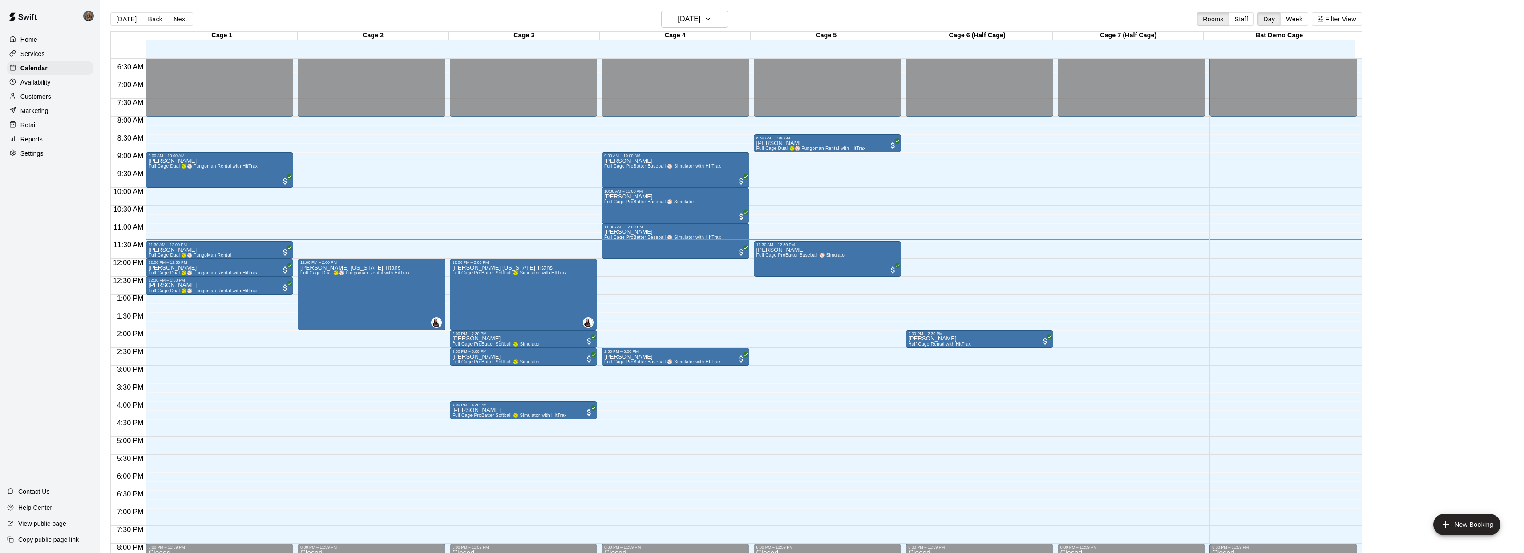
scroll to position [228, 0]
click at [214, 264] on div "12:00 PM – 12:30 PM" at bounding box center [219, 262] width 142 height 4
click at [159, 291] on img "edit" at bounding box center [158, 290] width 10 height 10
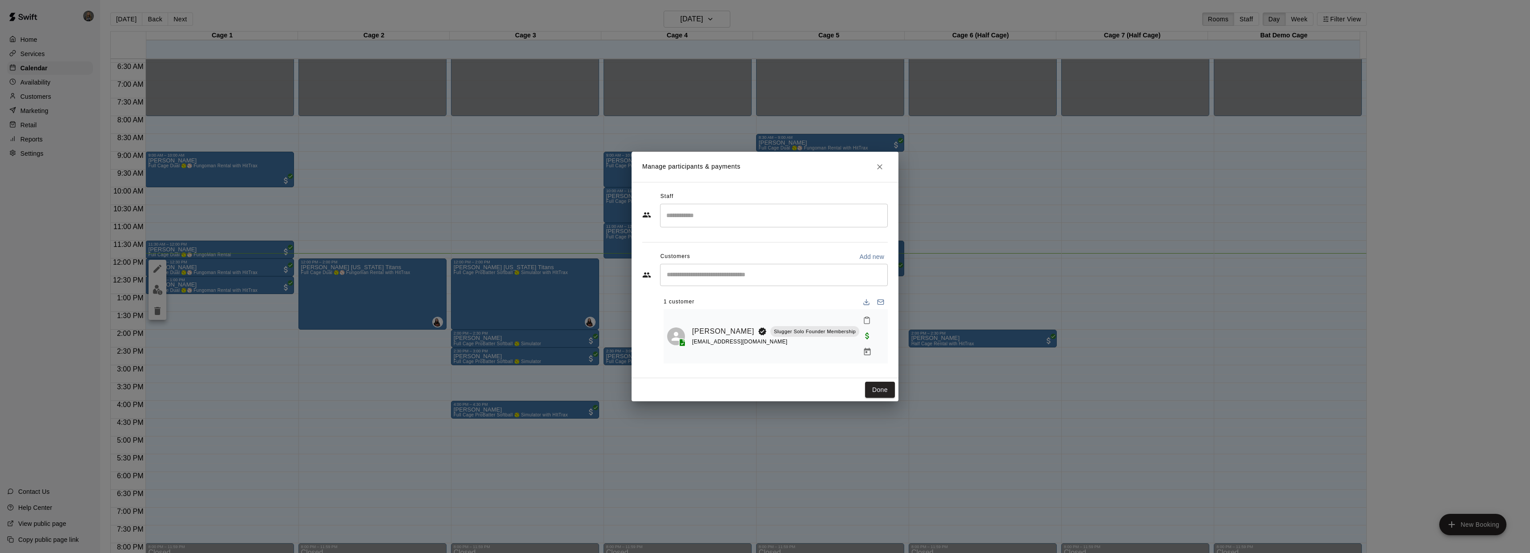
click at [879, 171] on icon "Close" at bounding box center [879, 166] width 9 height 9
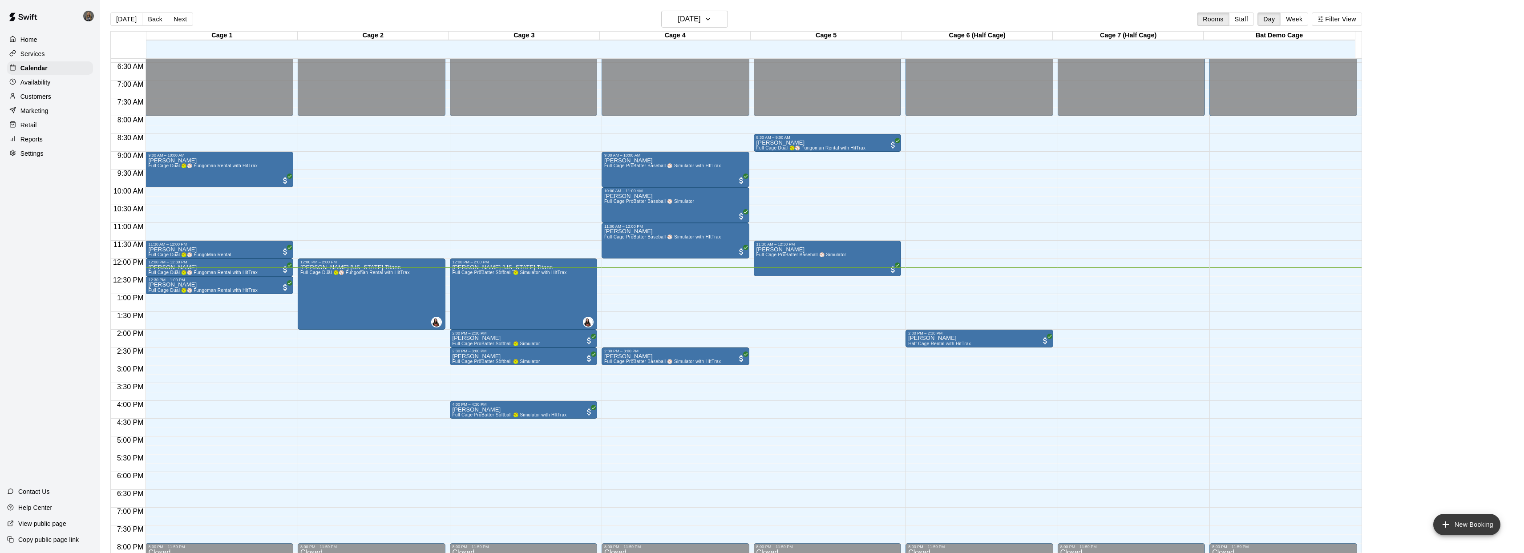
click at [1460, 529] on button "New Booking" at bounding box center [1466, 524] width 67 height 21
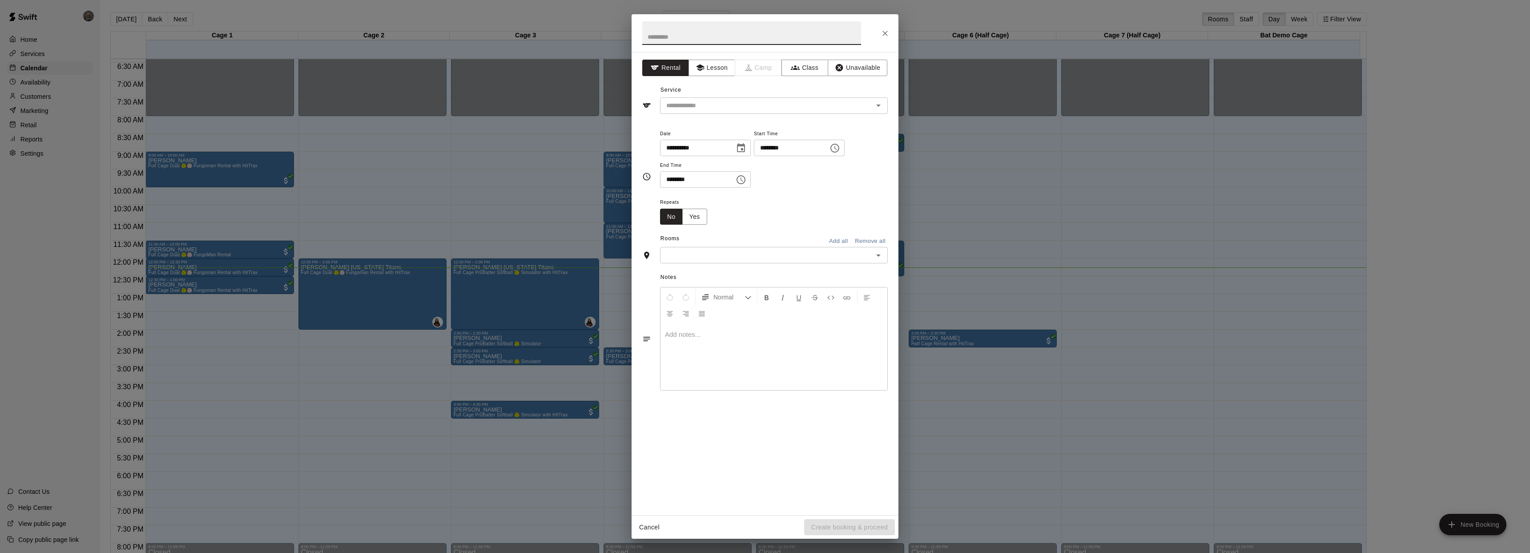
click at [692, 41] on input "text" at bounding box center [751, 33] width 219 height 24
type input "******"
drag, startPoint x: 692, startPoint y: 99, endPoint x: 694, endPoint y: 110, distance: 10.9
click at [692, 101] on input "text" at bounding box center [761, 105] width 196 height 11
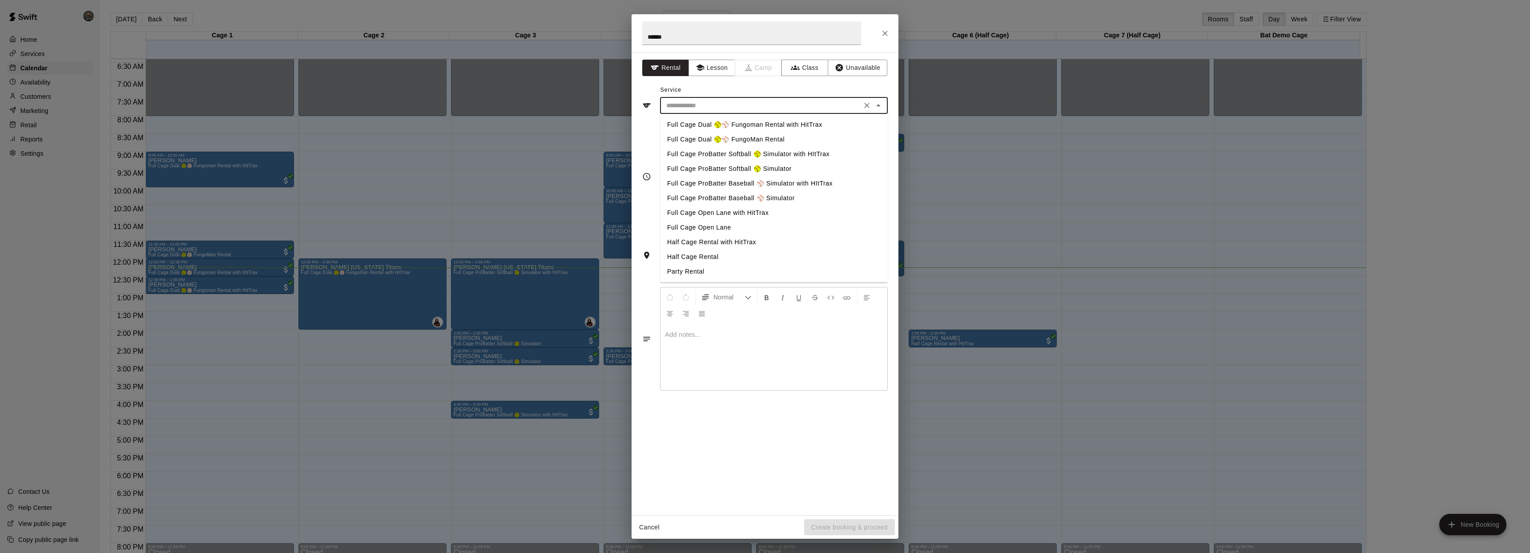
click at [701, 257] on li "Half Cage Rental" at bounding box center [774, 257] width 228 height 15
type input "**********"
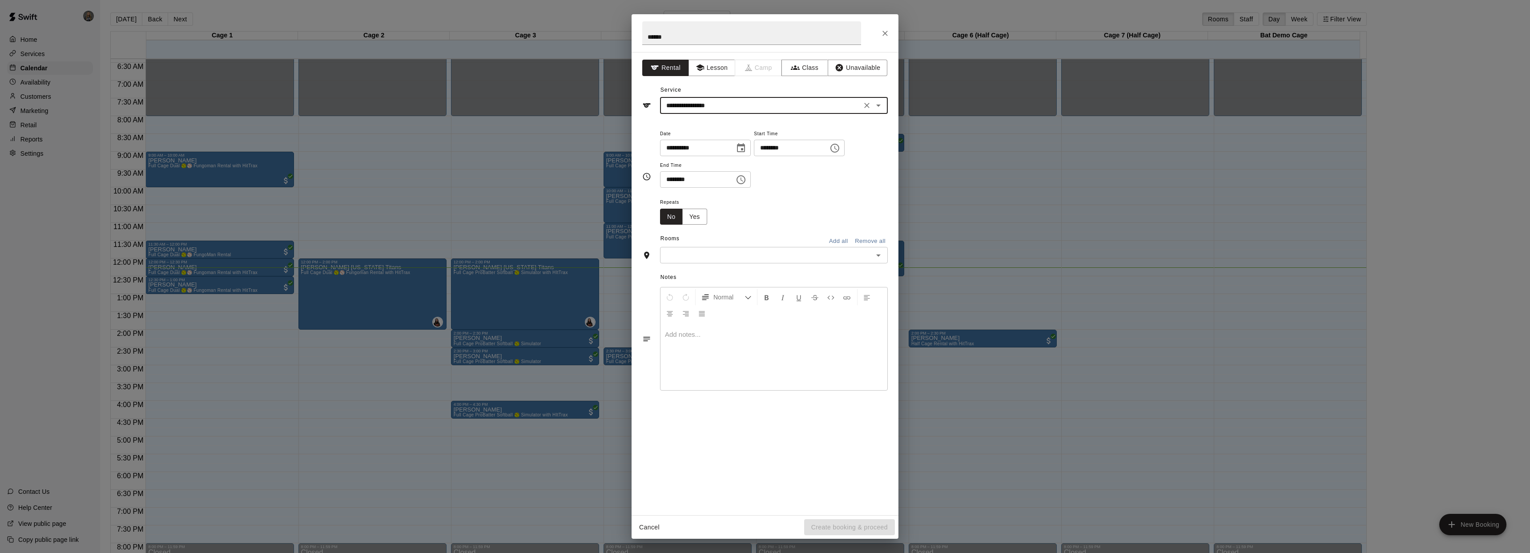
click at [693, 257] on input "text" at bounding box center [767, 255] width 208 height 11
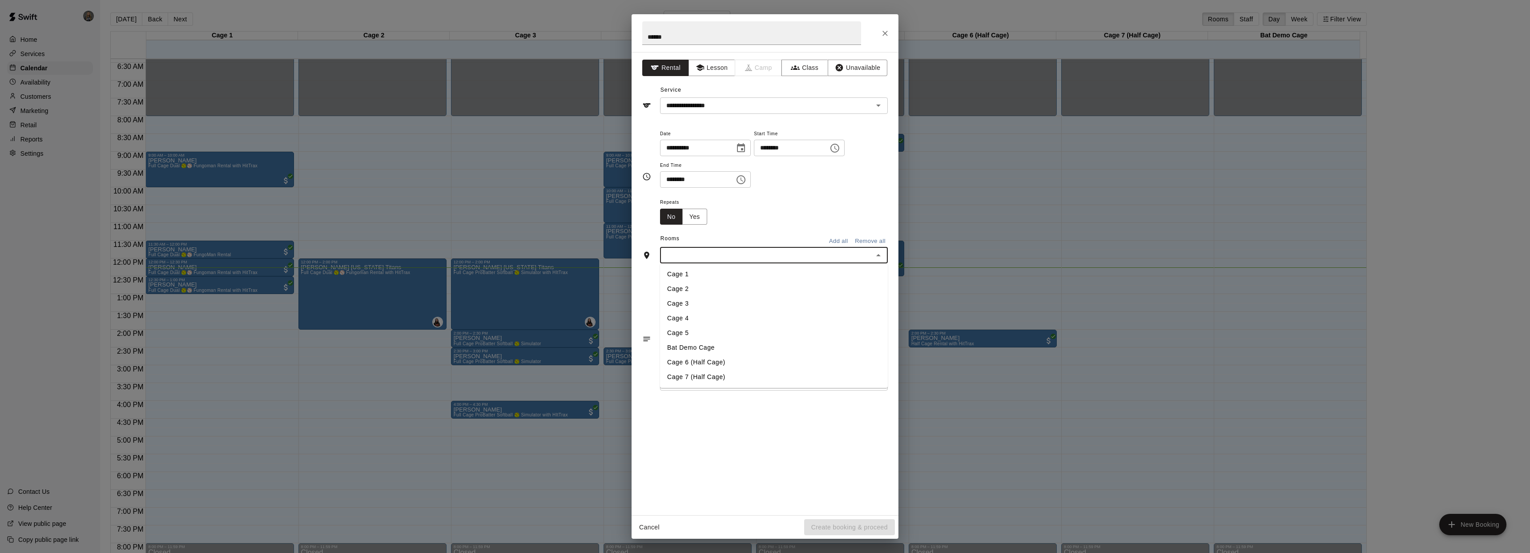
click at [717, 378] on li "Cage 7 (Half Cage)" at bounding box center [774, 377] width 228 height 15
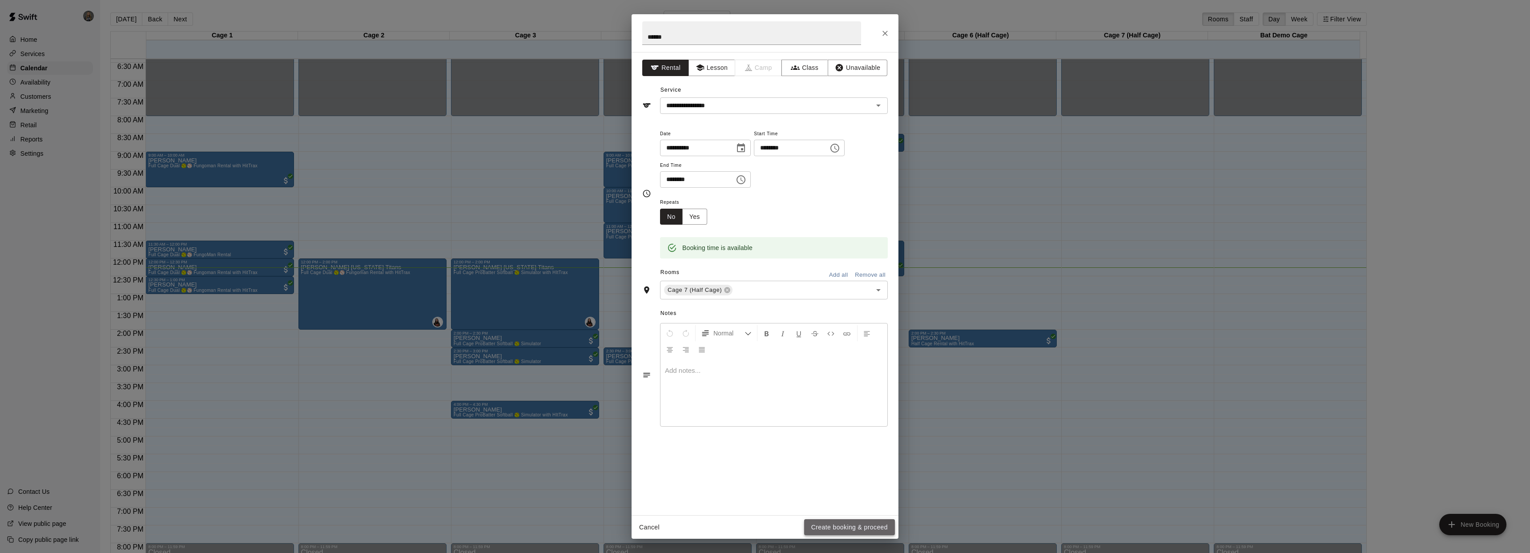
click at [868, 524] on button "Create booking & proceed" at bounding box center [849, 527] width 91 height 16
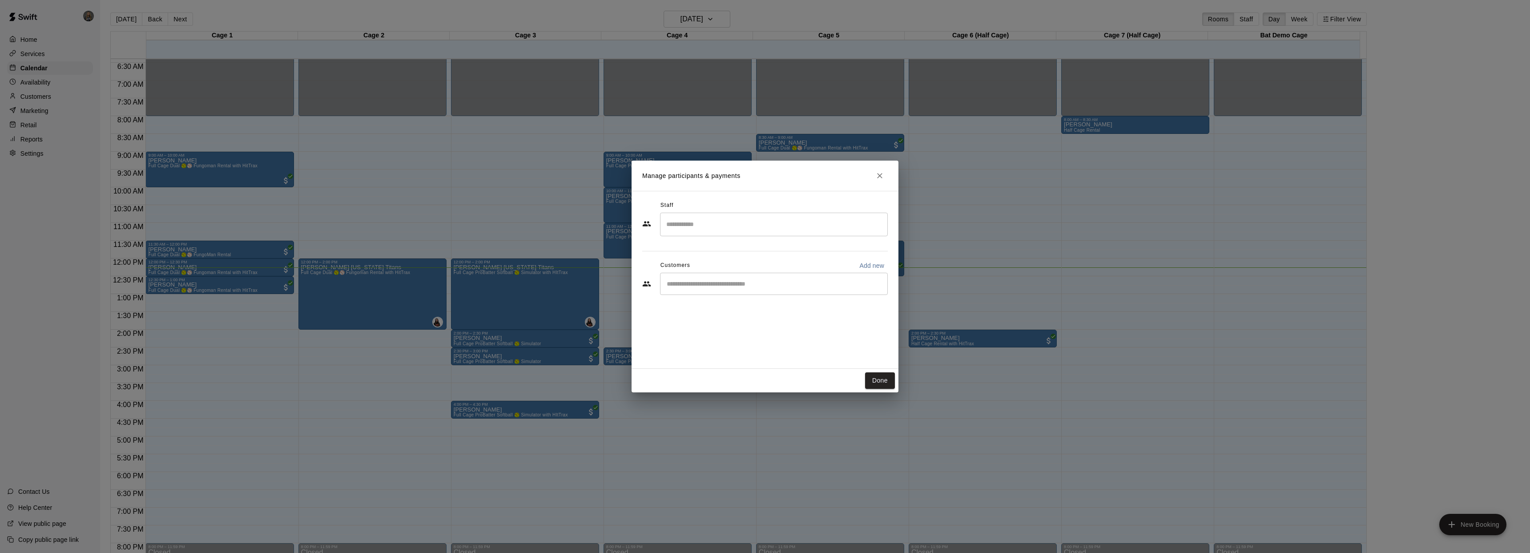
click at [740, 223] on input "Search staff" at bounding box center [774, 225] width 220 height 16
click at [667, 200] on span "Staff" at bounding box center [667, 205] width 13 height 14
click at [760, 284] on input "Start typing to search customers..." at bounding box center [774, 283] width 220 height 9
type input "******"
click at [706, 311] on span "zeiherashton@gmail.com" at bounding box center [733, 314] width 96 height 6
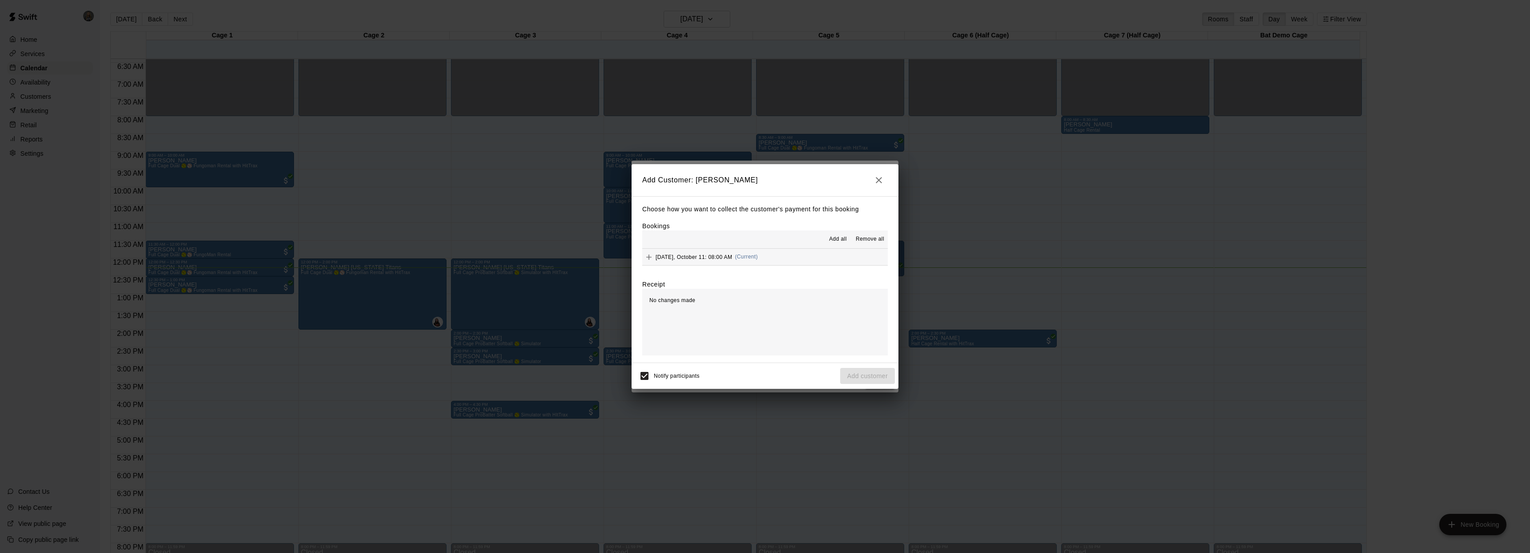
click at [686, 255] on span "Saturday, October 11: 08:00 AM" at bounding box center [694, 257] width 77 height 6
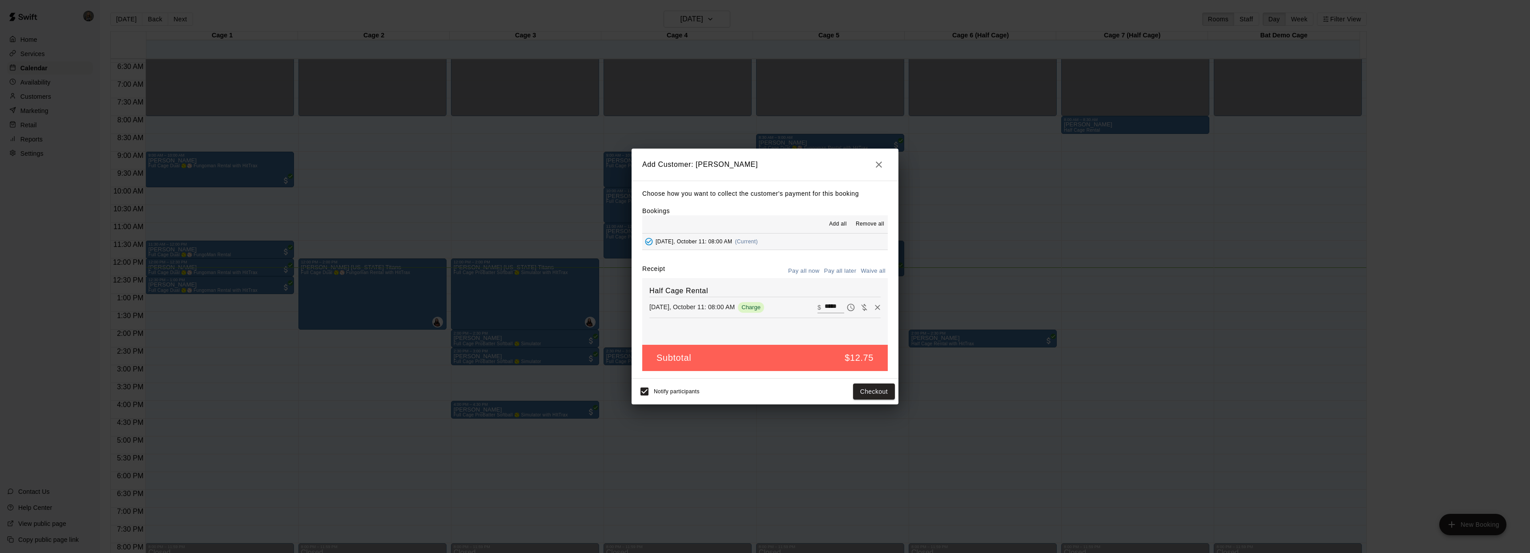
click at [802, 270] on button "Pay all now" at bounding box center [804, 271] width 36 height 14
click at [883, 395] on button "Checkout" at bounding box center [874, 391] width 42 height 16
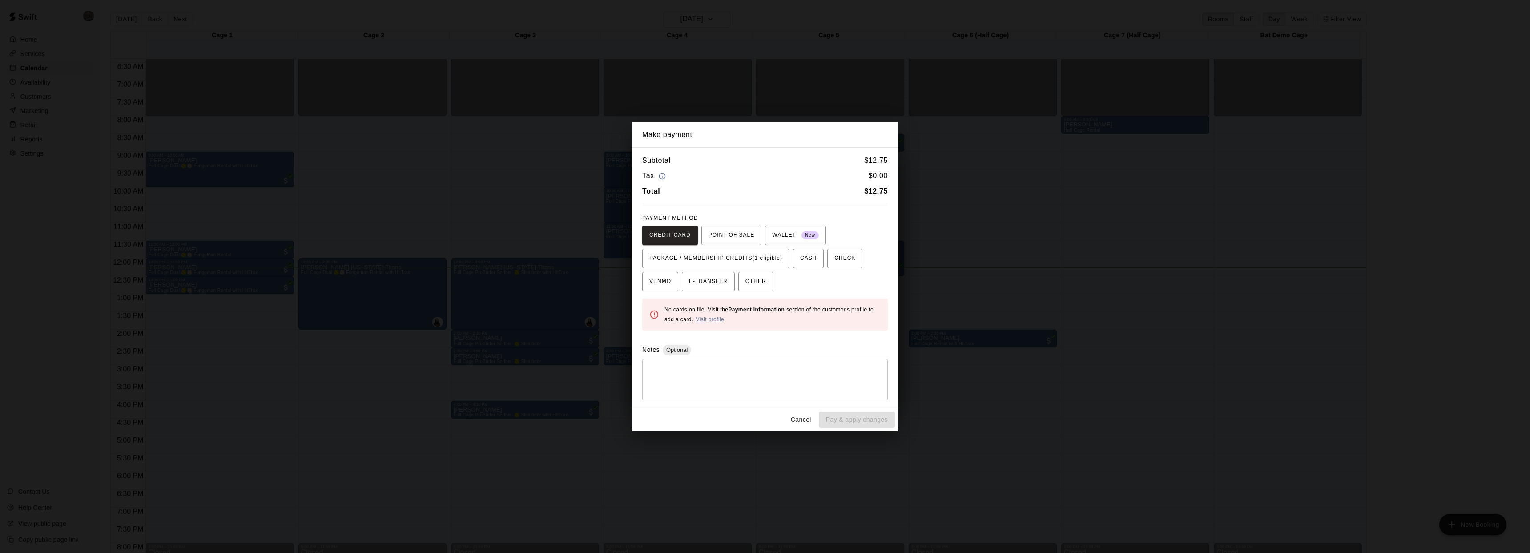
click at [709, 319] on link "Visit profile" at bounding box center [710, 319] width 28 height 6
click at [789, 420] on button "Cancel" at bounding box center [801, 419] width 28 height 16
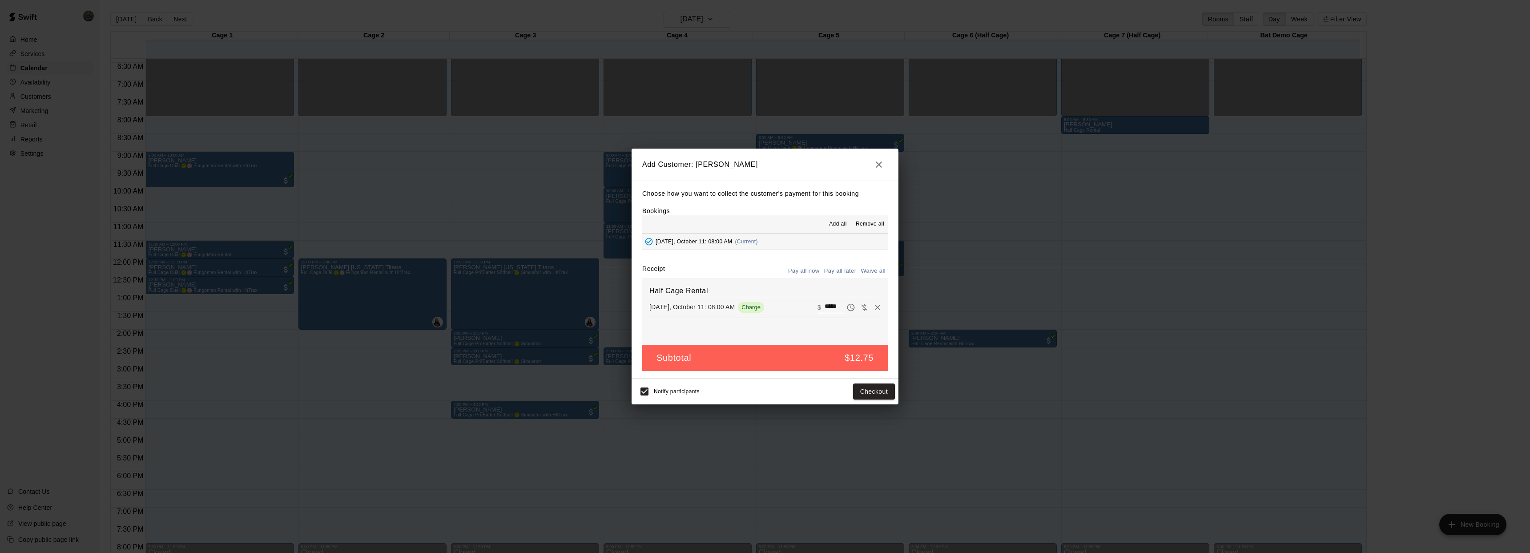
click at [876, 164] on icon "button" at bounding box center [879, 164] width 11 height 11
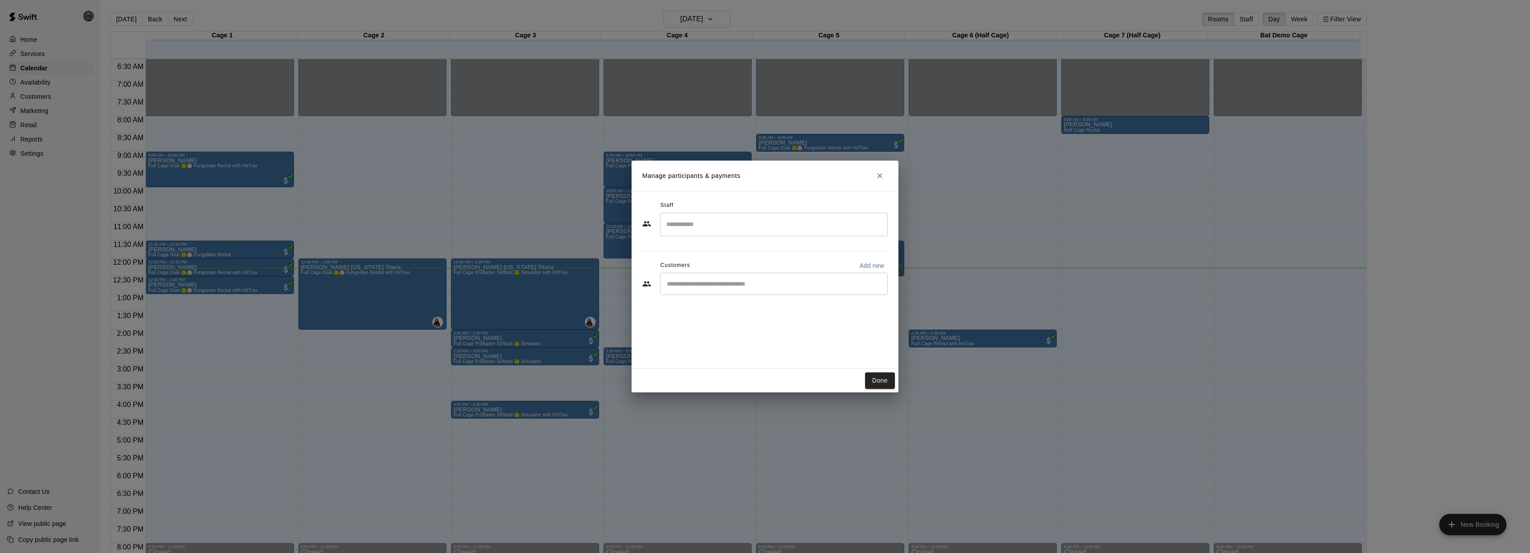
click at [876, 177] on icon "Close" at bounding box center [879, 175] width 9 height 9
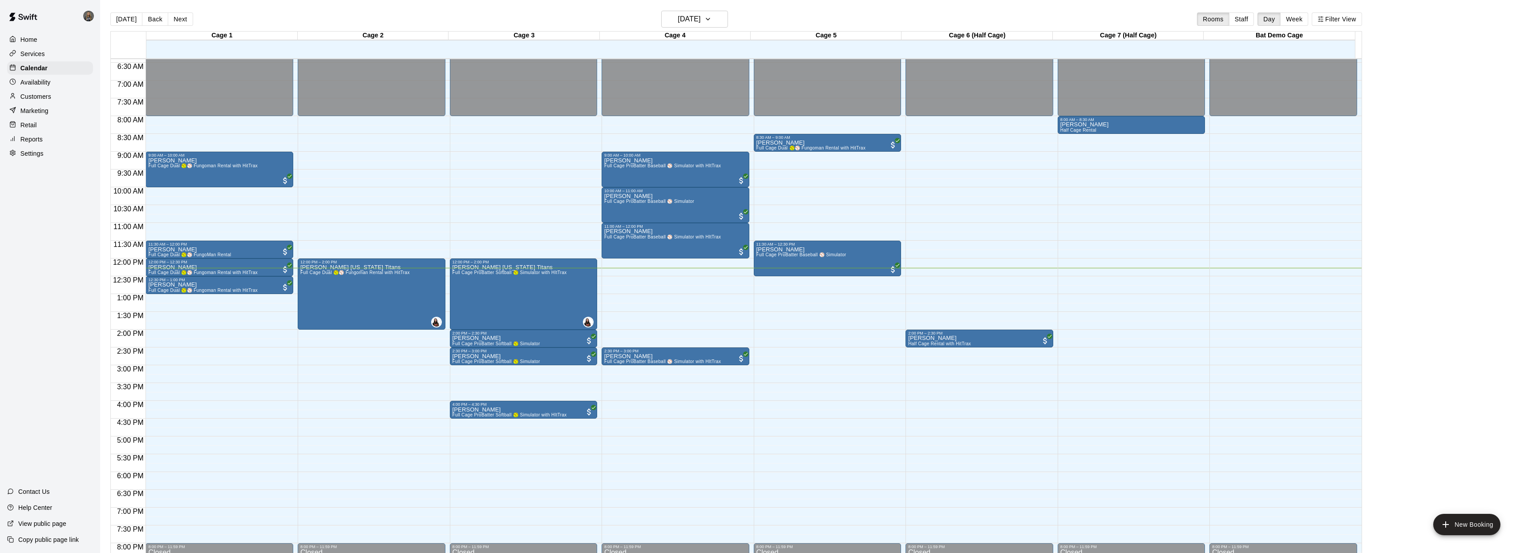
scroll to position [230, 0]
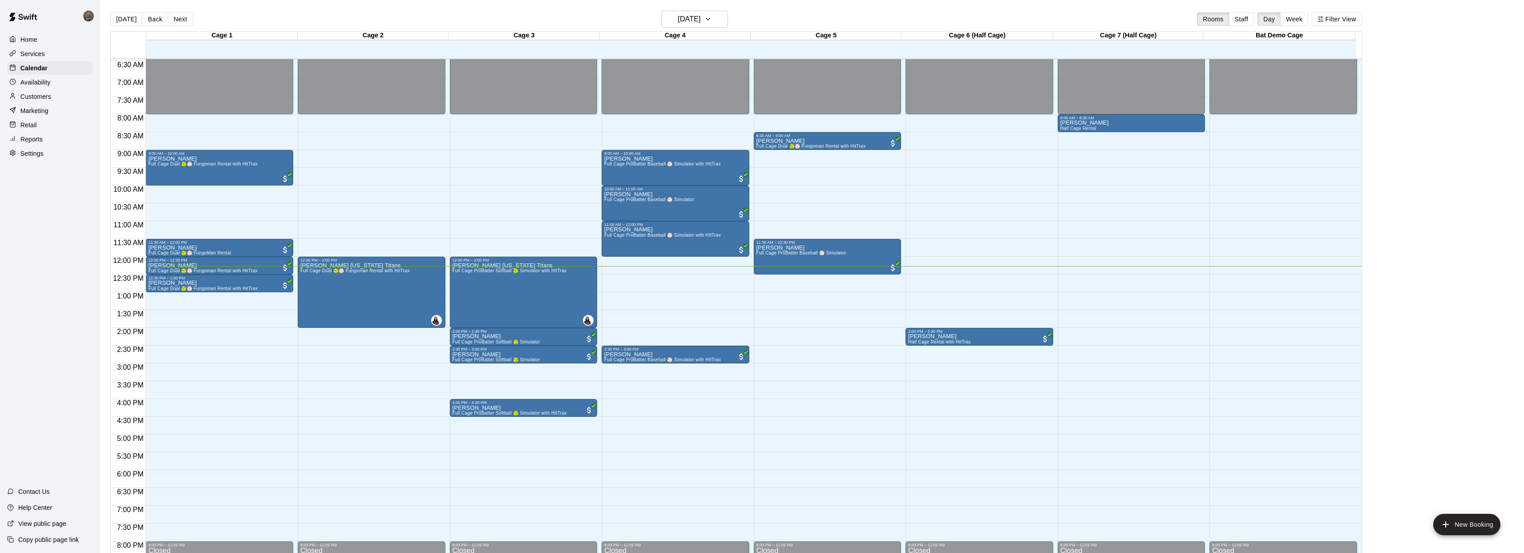
click at [43, 96] on p "Customers" at bounding box center [35, 96] width 31 height 9
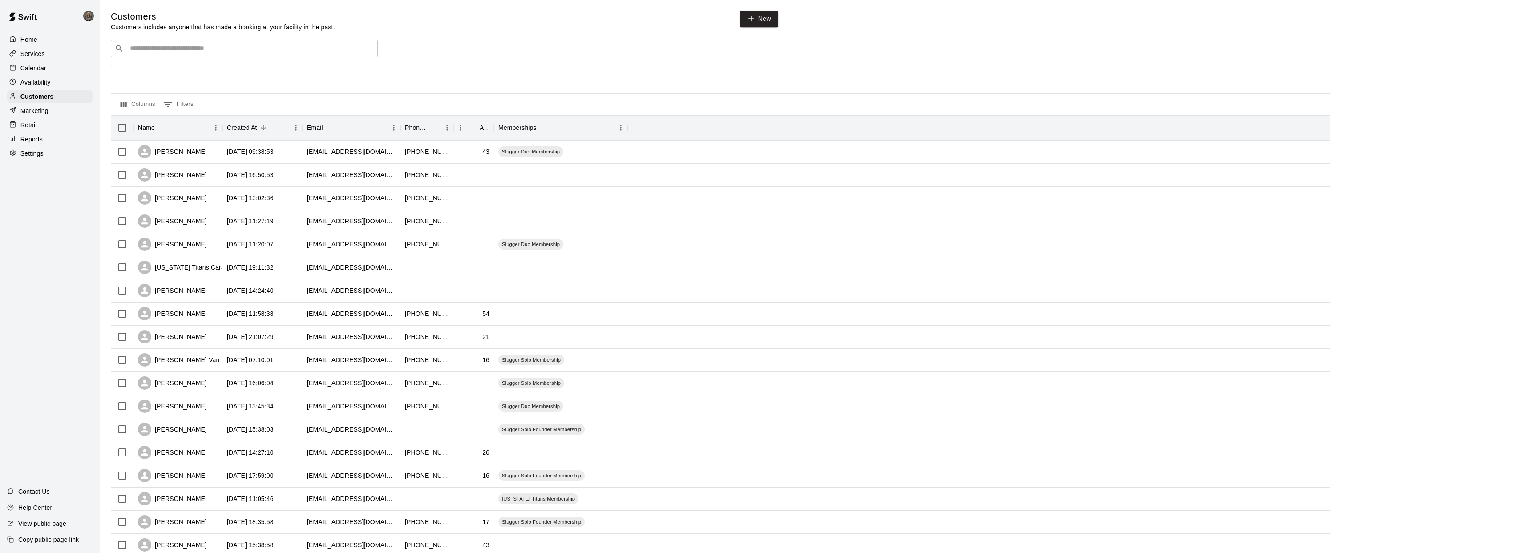
click at [186, 49] on input "Search customers by name or email" at bounding box center [250, 48] width 246 height 9
type input "******"
click at [167, 70] on p "Ashton Zeiher" at bounding box center [163, 66] width 54 height 9
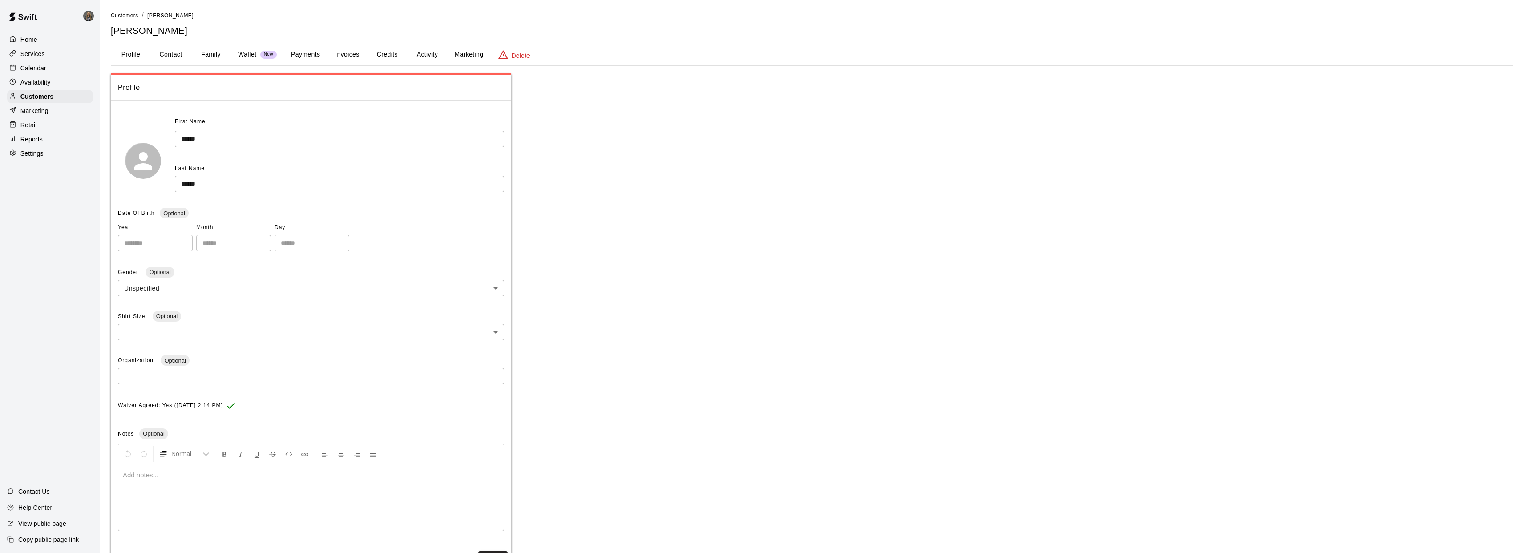
click at [433, 53] on button "Activity" at bounding box center [427, 54] width 40 height 21
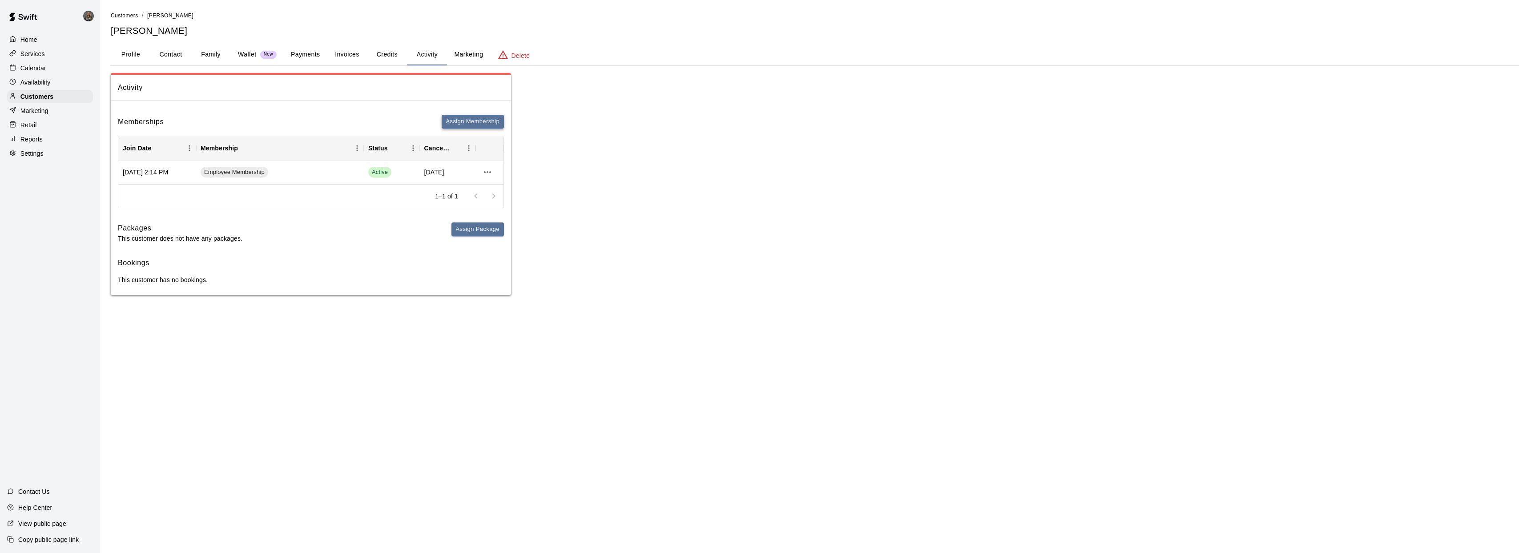
click at [462, 119] on button "Assign Membership" at bounding box center [473, 122] width 62 height 14
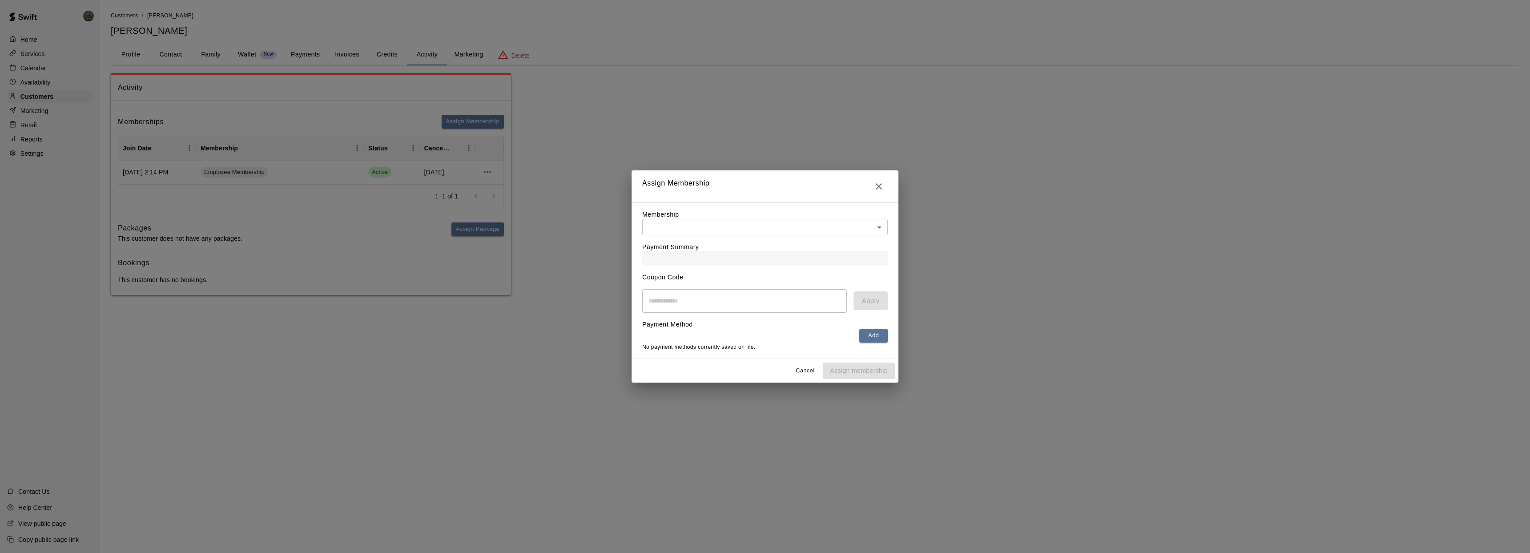
click at [705, 229] on body "Home Services Calendar Availability Customers Marketing Retail Reports Settings…" at bounding box center [765, 156] width 1530 height 313
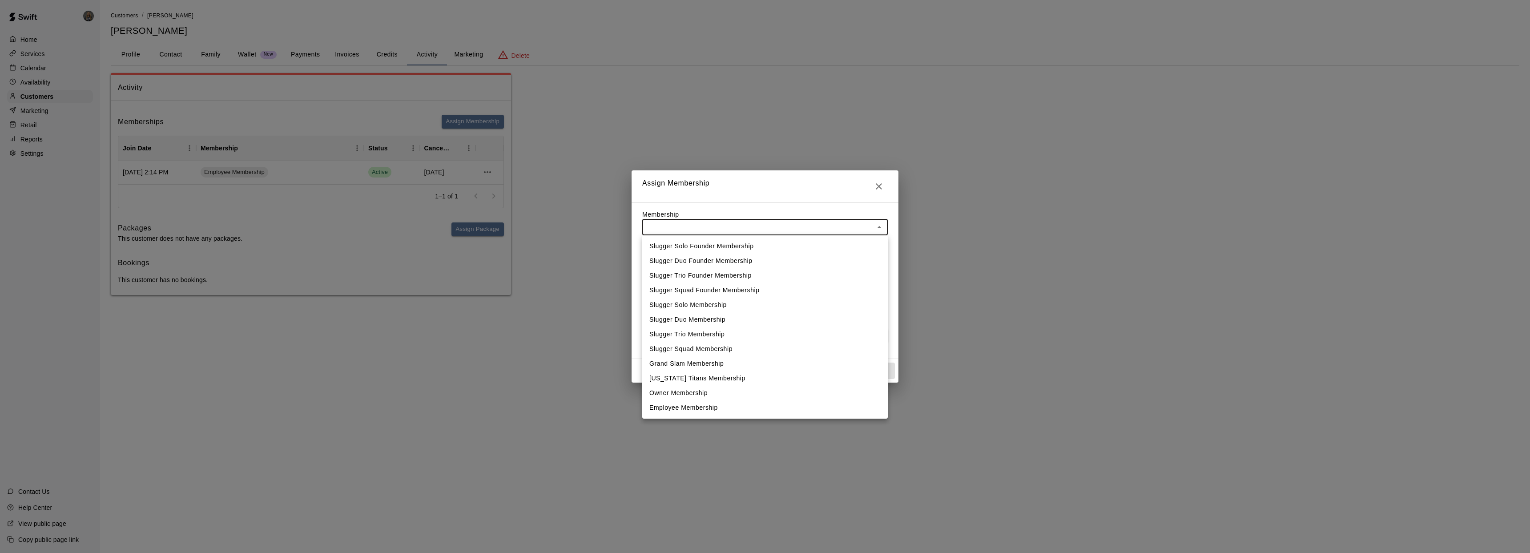
click at [721, 207] on div at bounding box center [765, 276] width 1530 height 553
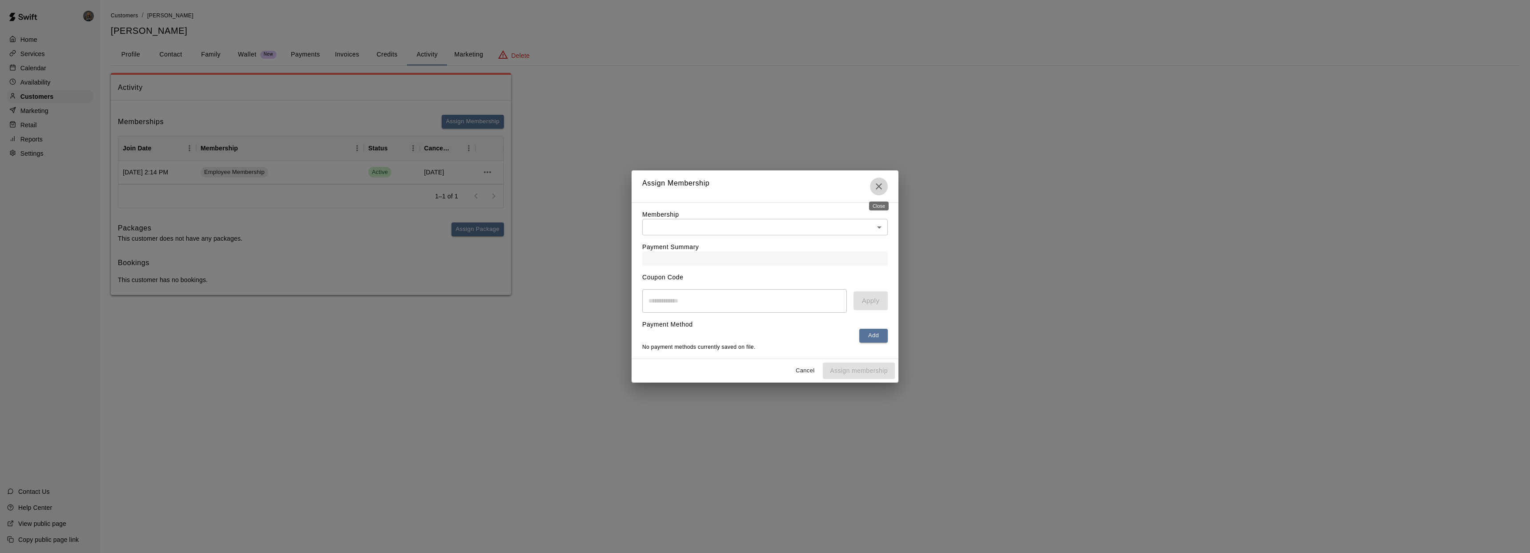
click at [879, 186] on icon "Close" at bounding box center [879, 186] width 6 height 6
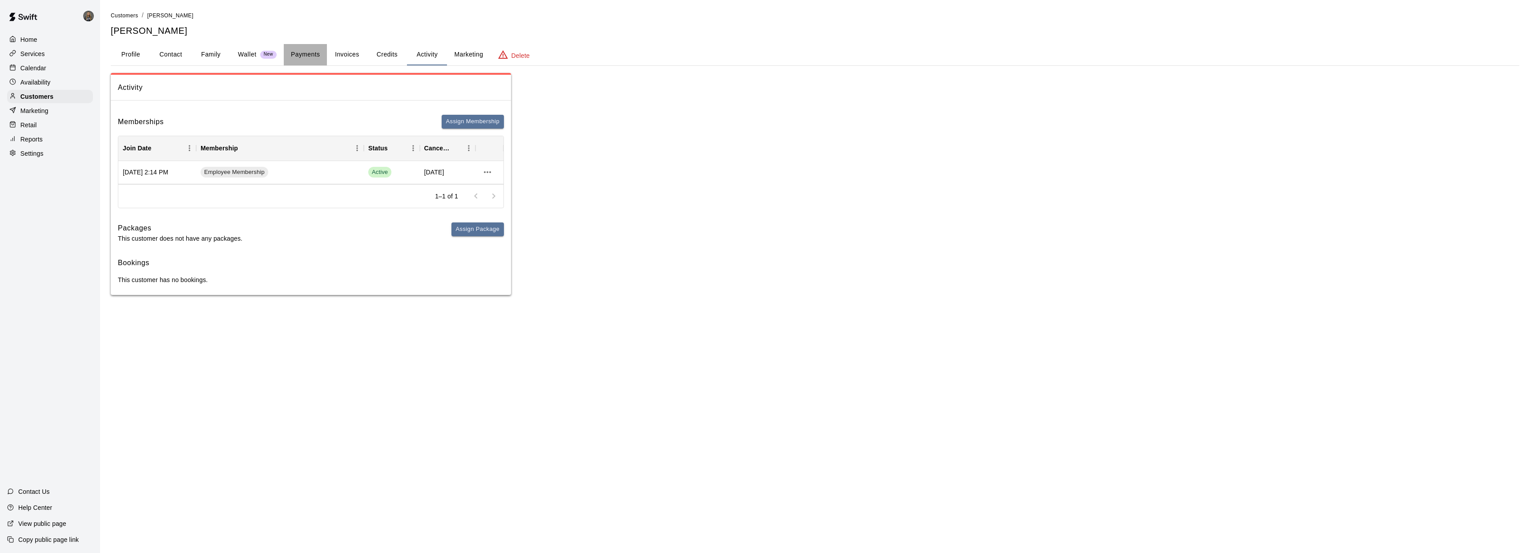
click at [300, 55] on button "Payments" at bounding box center [305, 54] width 43 height 21
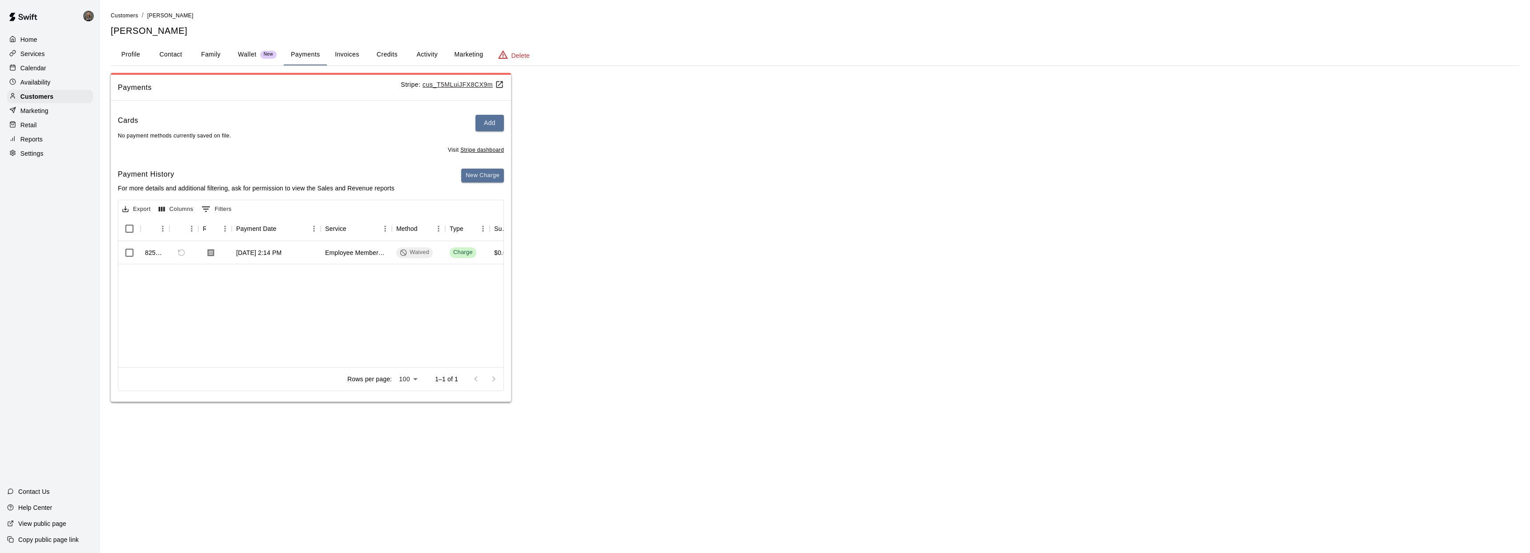
click at [393, 55] on button "Credits" at bounding box center [387, 54] width 40 height 21
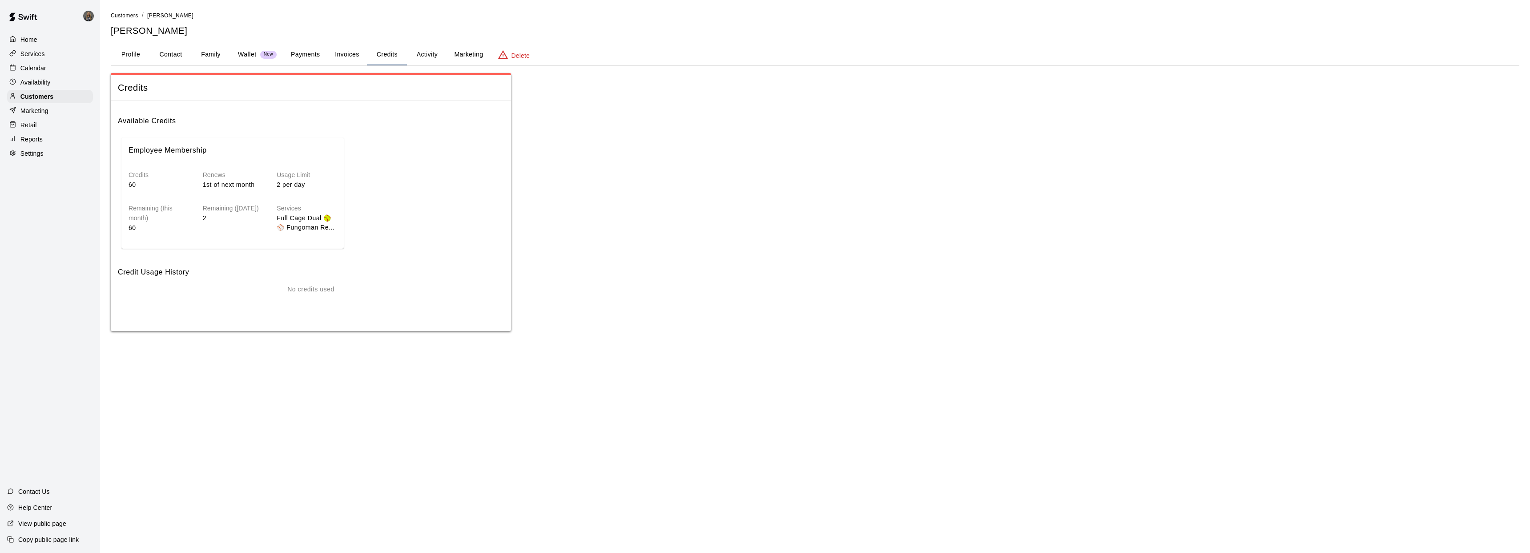
click at [435, 57] on button "Activity" at bounding box center [427, 54] width 40 height 21
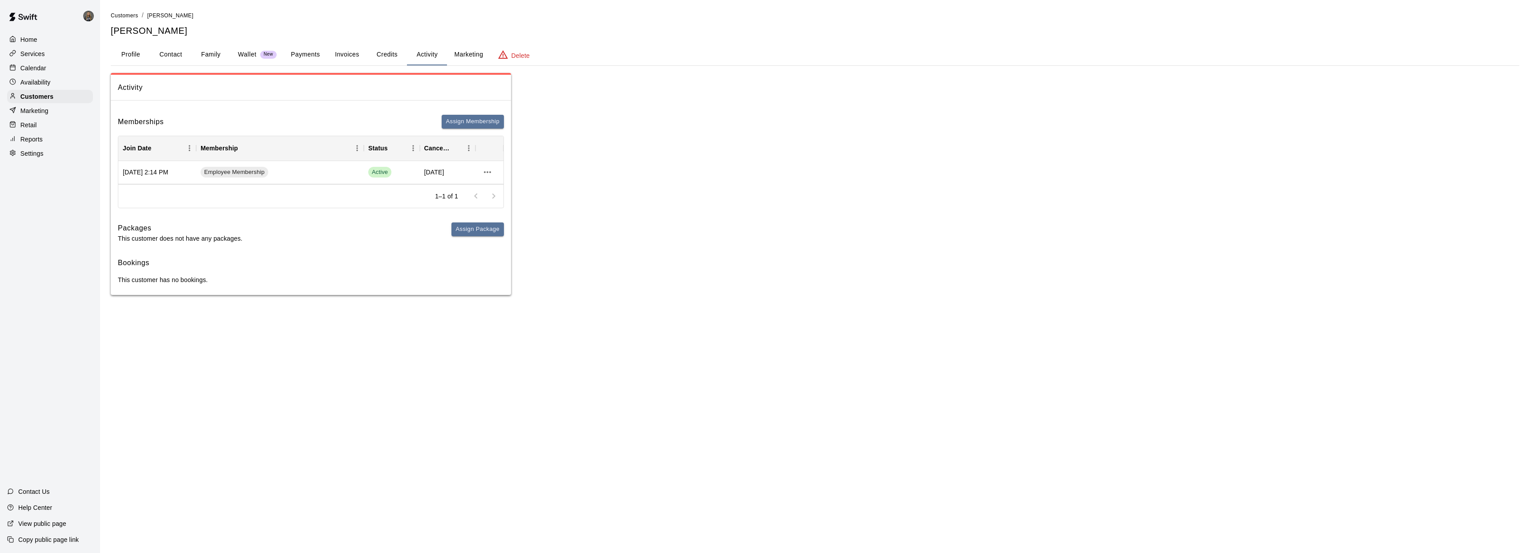
click at [29, 53] on p "Services" at bounding box center [32, 53] width 24 height 9
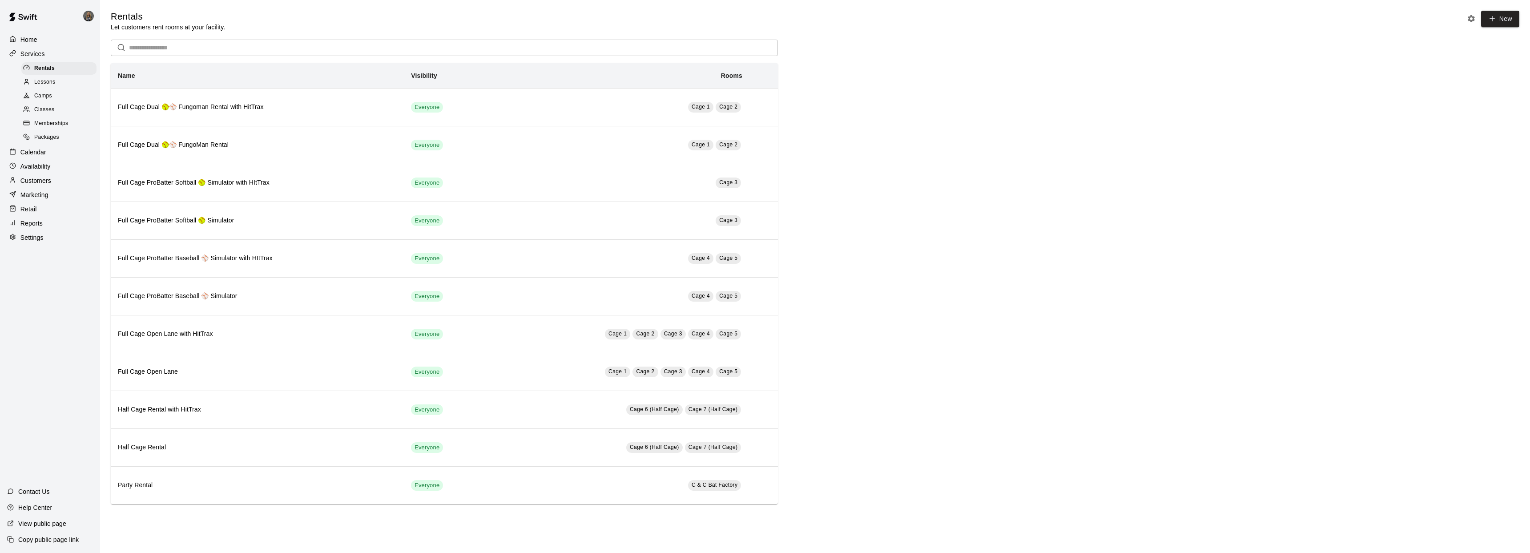
click at [42, 153] on p "Calendar" at bounding box center [33, 152] width 26 height 9
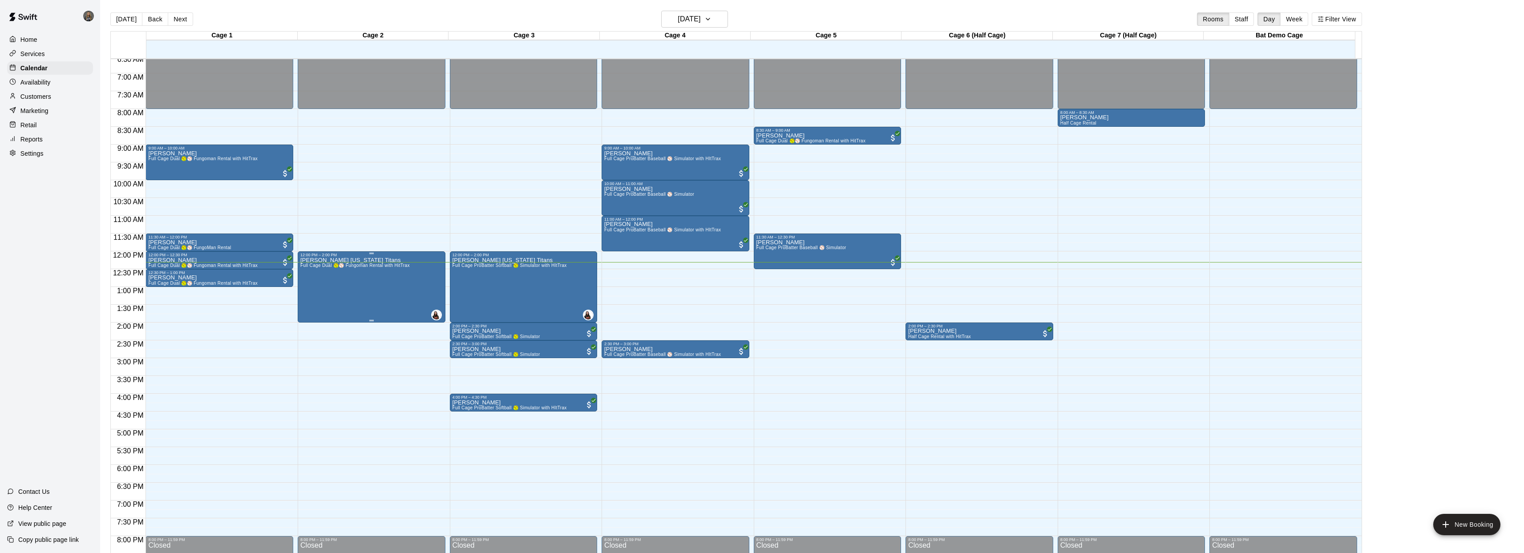
scroll to position [235, 0]
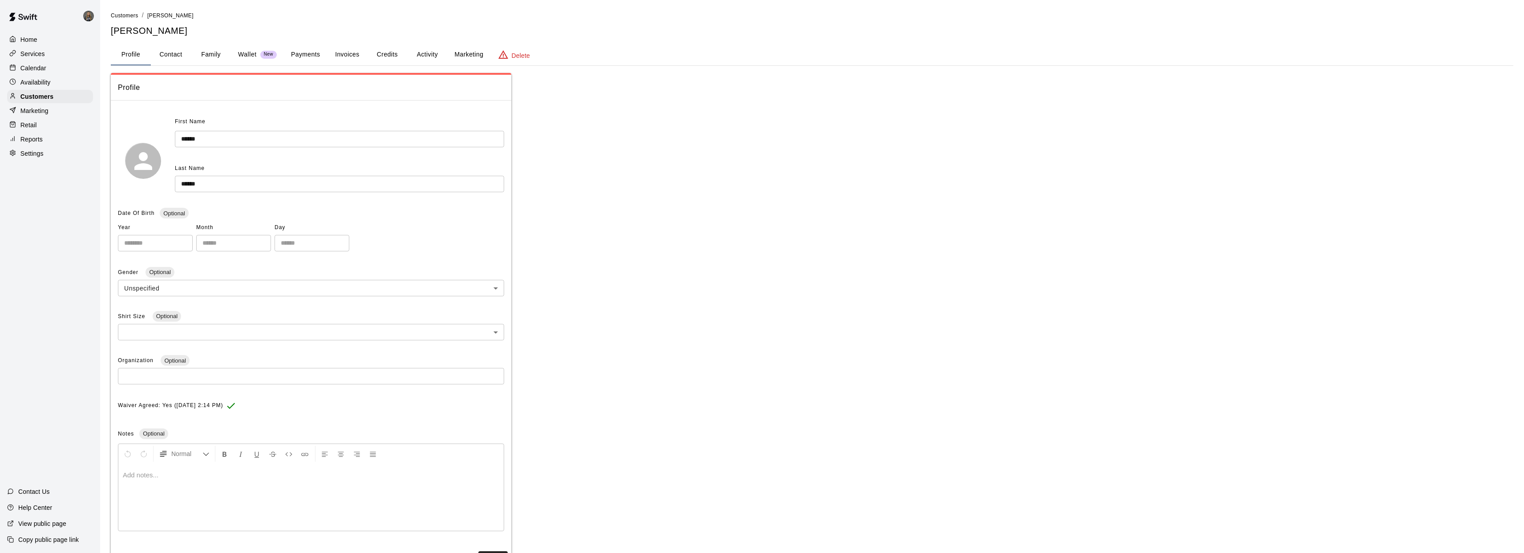
click at [311, 54] on button "Payments" at bounding box center [305, 54] width 43 height 21
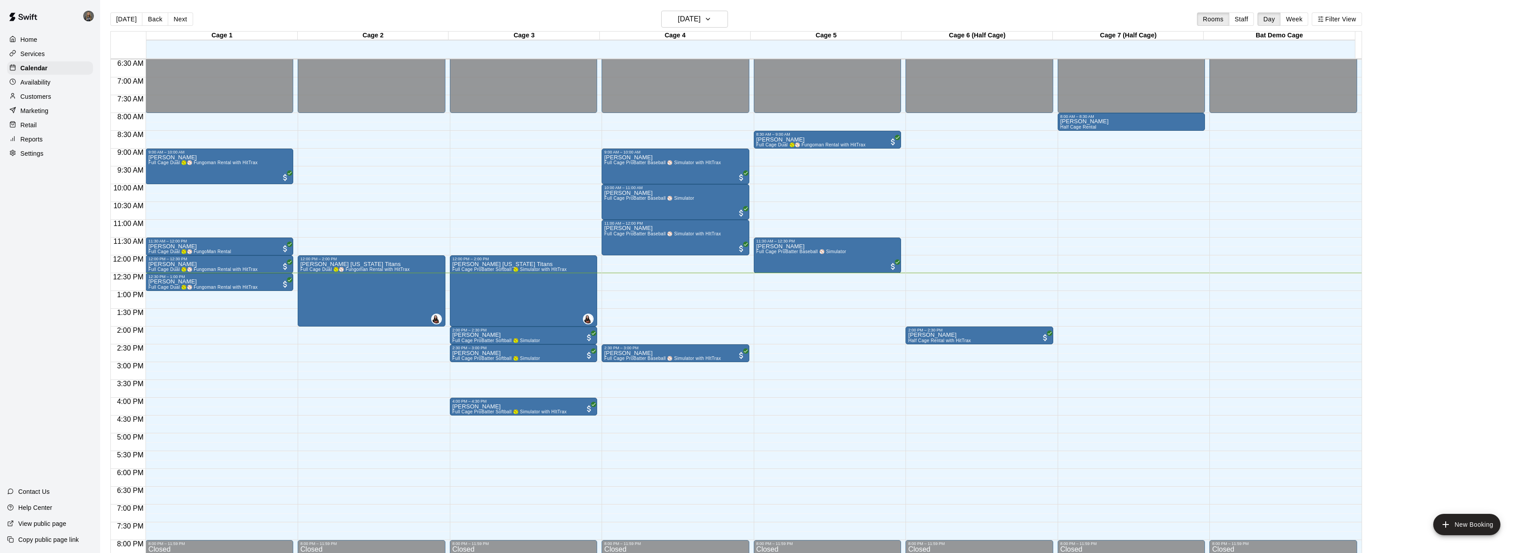
scroll to position [233, 0]
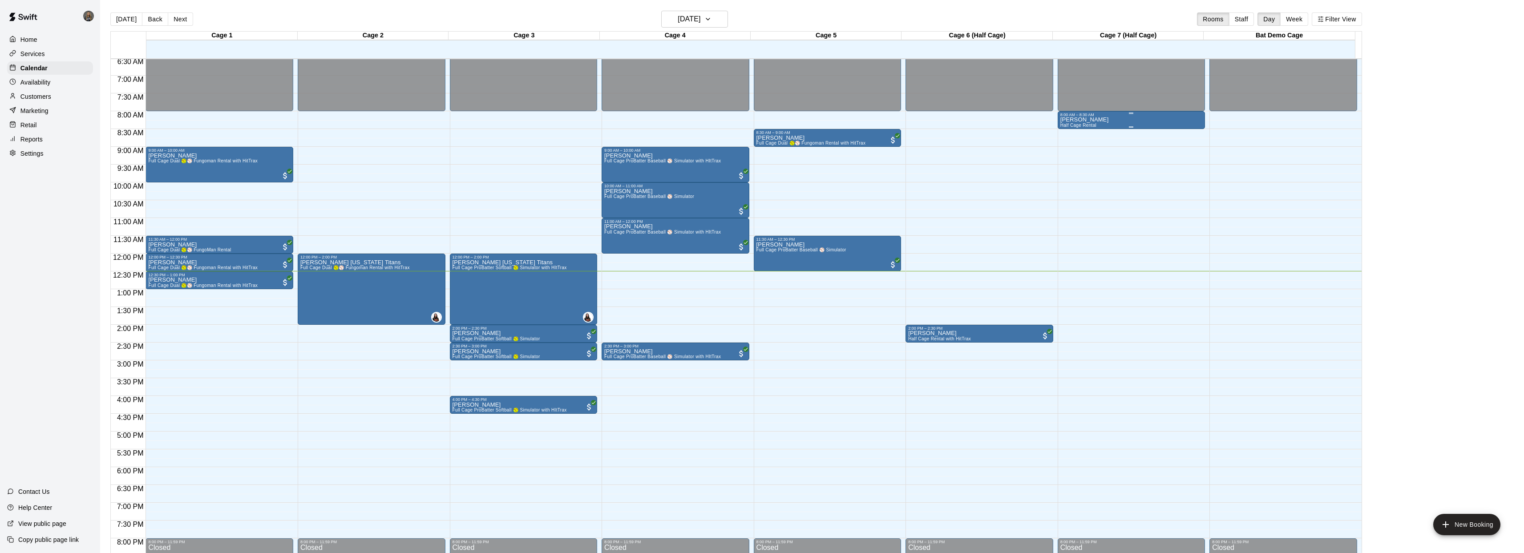
click at [1094, 121] on div "Ashton Half Cage Rental" at bounding box center [1084, 393] width 48 height 553
click at [1068, 173] on icon "delete" at bounding box center [1068, 168] width 11 height 11
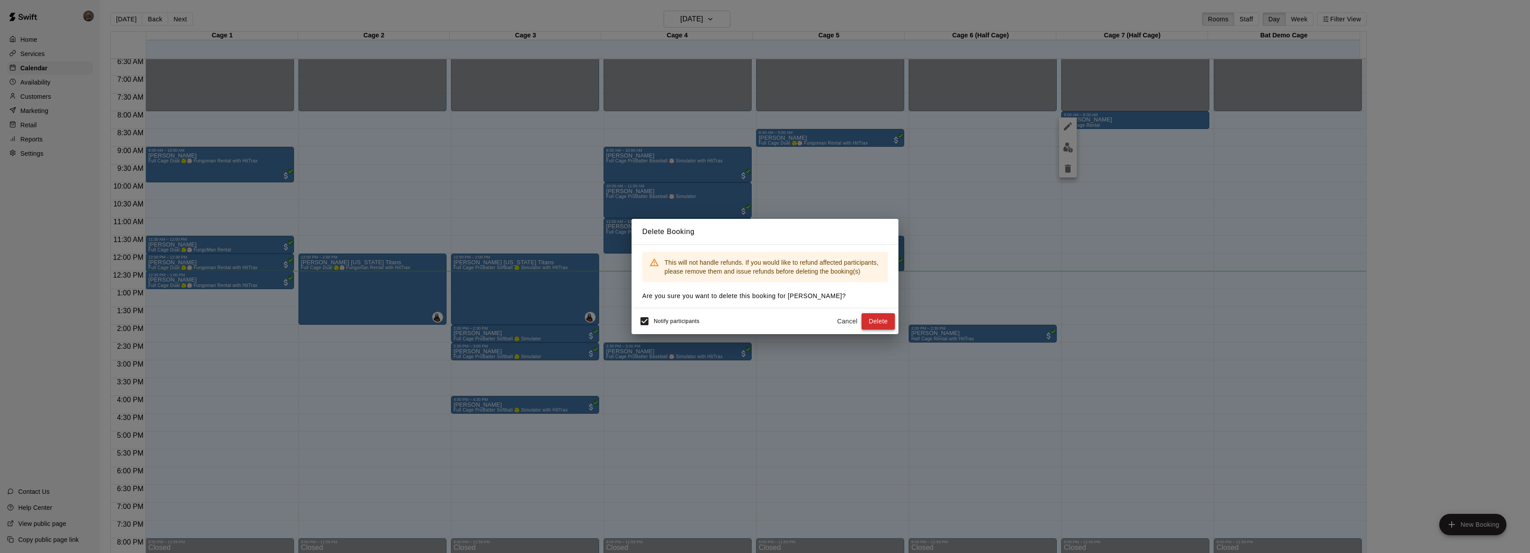
click at [886, 322] on button "Delete" at bounding box center [878, 321] width 33 height 16
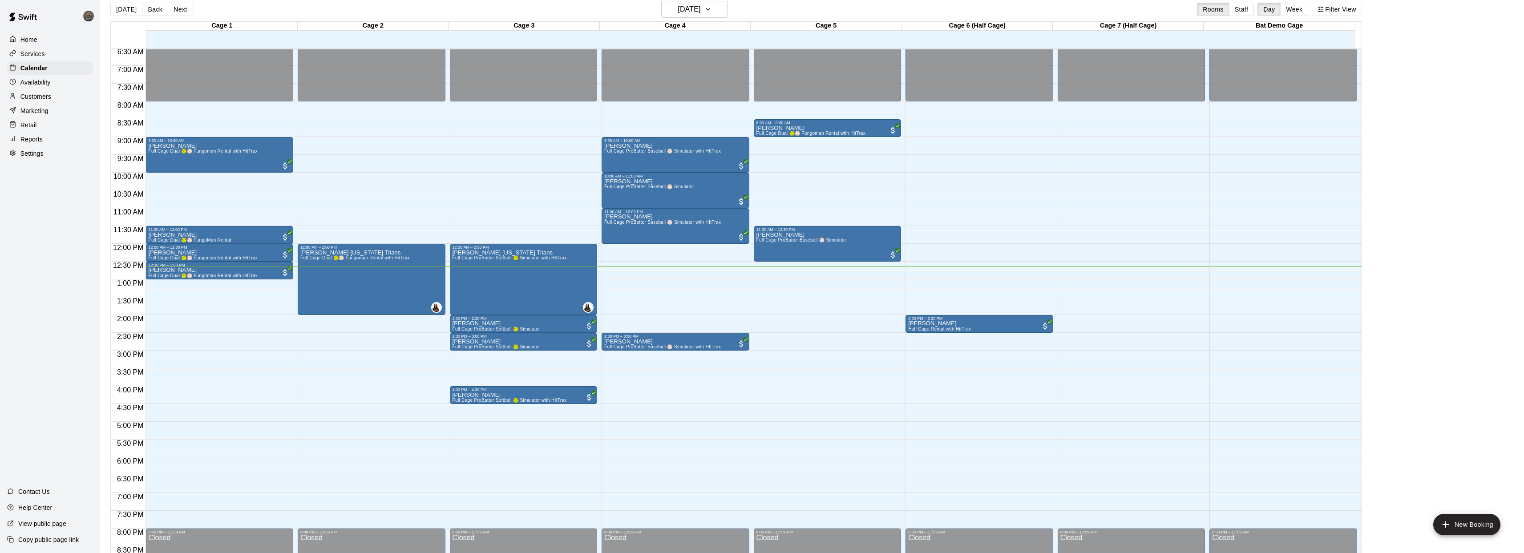
scroll to position [14, 0]
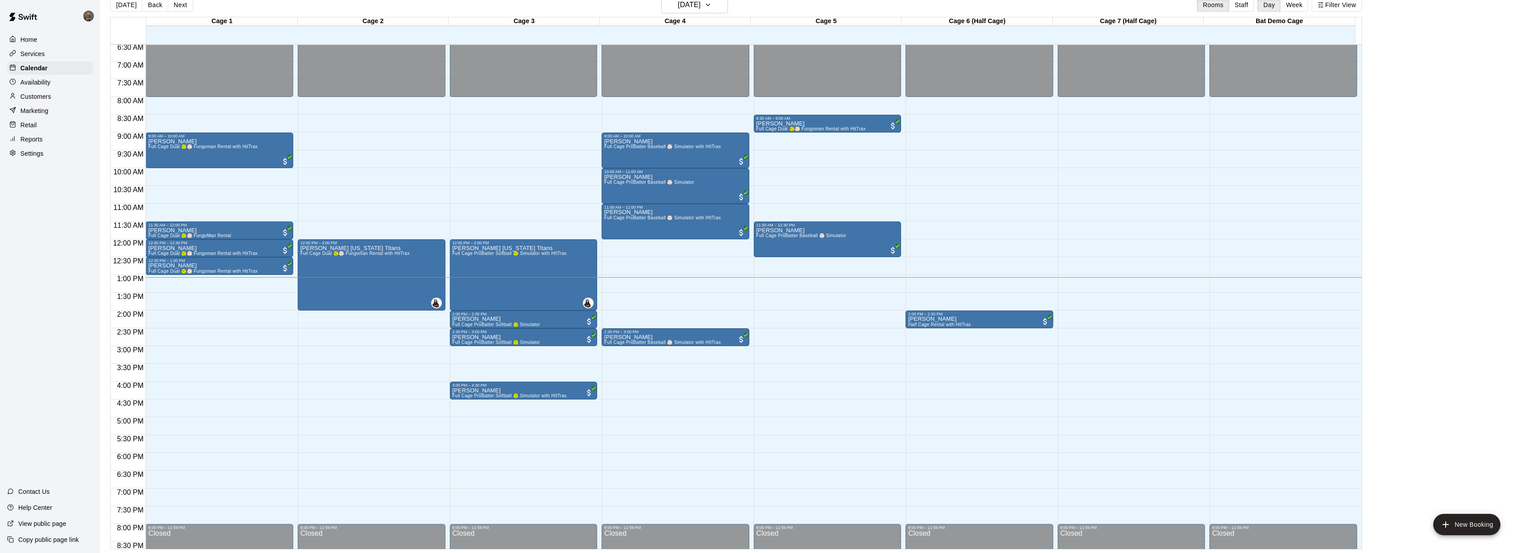
click at [16, 53] on icon at bounding box center [12, 53] width 7 height 7
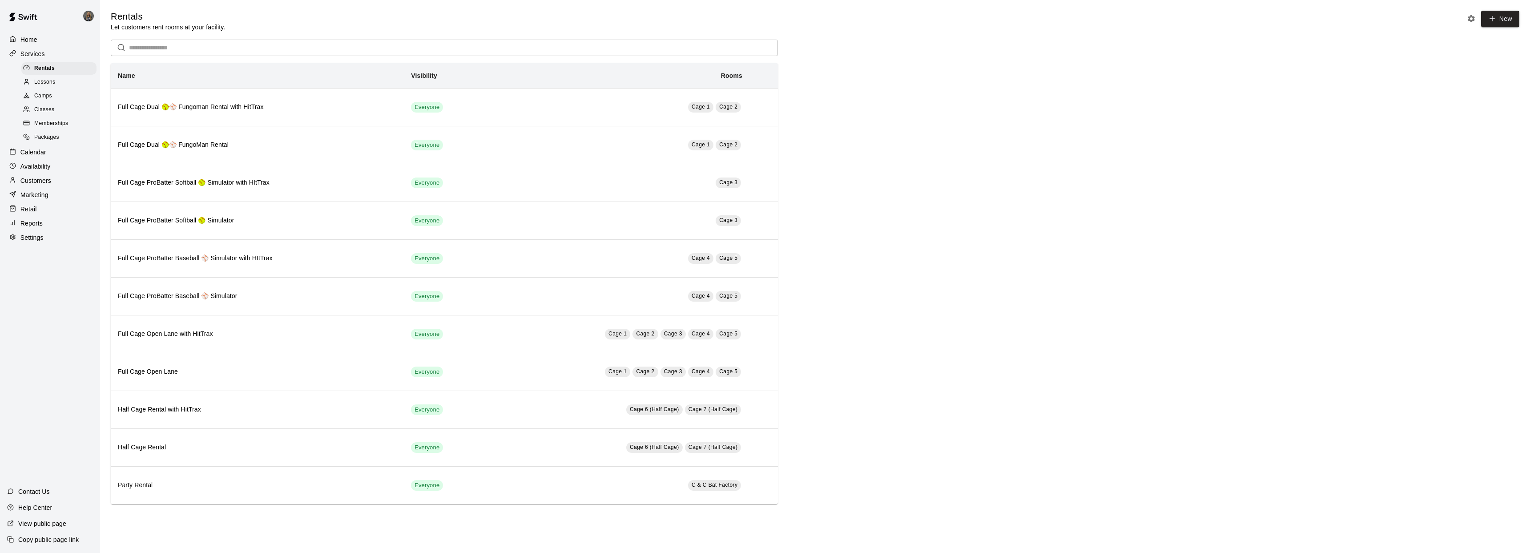
click at [43, 84] on span "Lessons" at bounding box center [44, 82] width 21 height 9
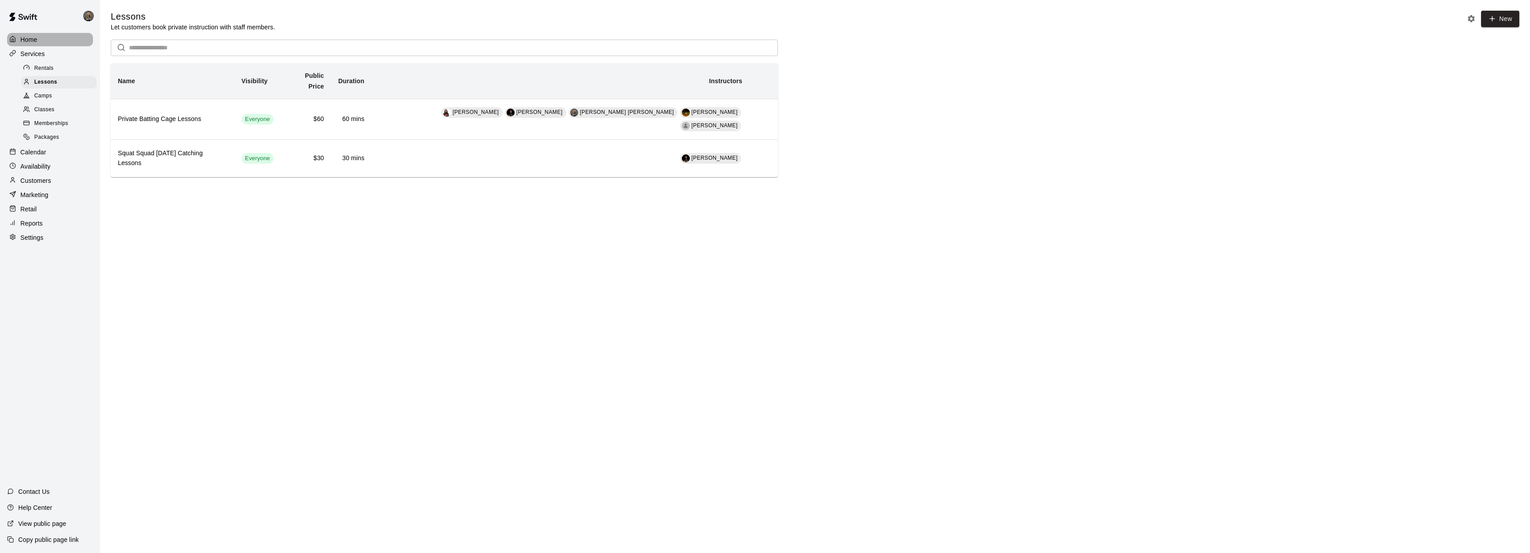
click at [38, 36] on div "Home" at bounding box center [50, 39] width 86 height 13
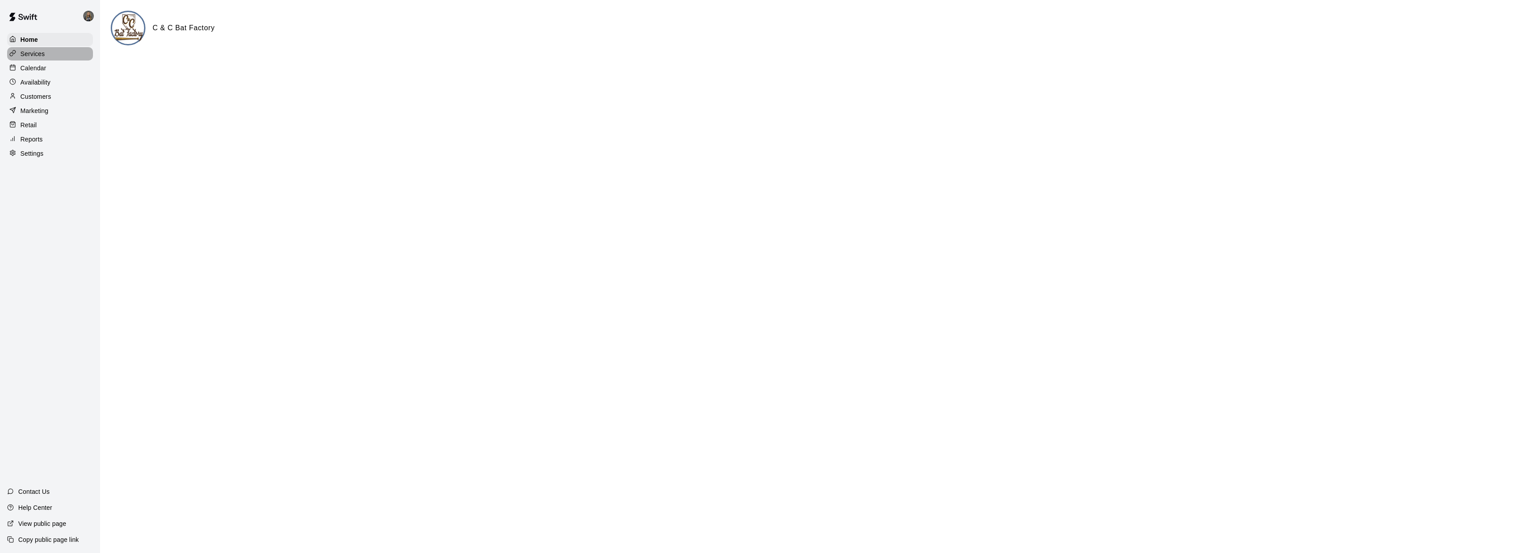
click at [44, 56] on div "Services" at bounding box center [50, 53] width 86 height 13
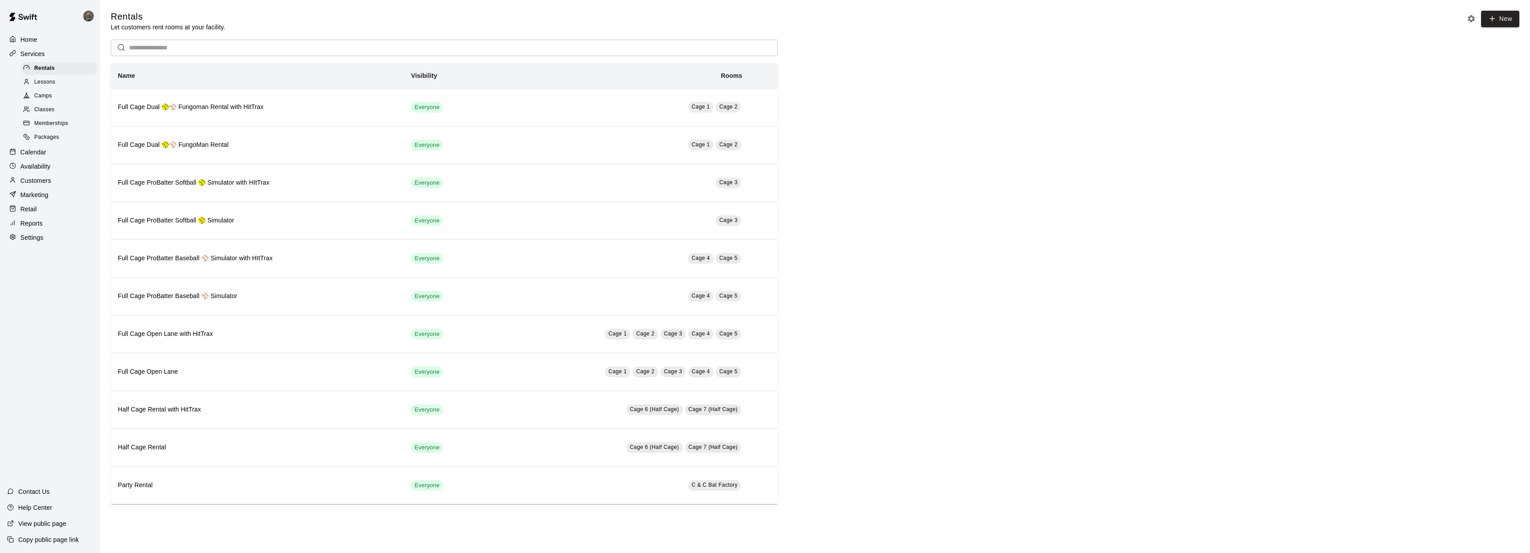
click at [49, 151] on div "Calendar" at bounding box center [50, 151] width 86 height 13
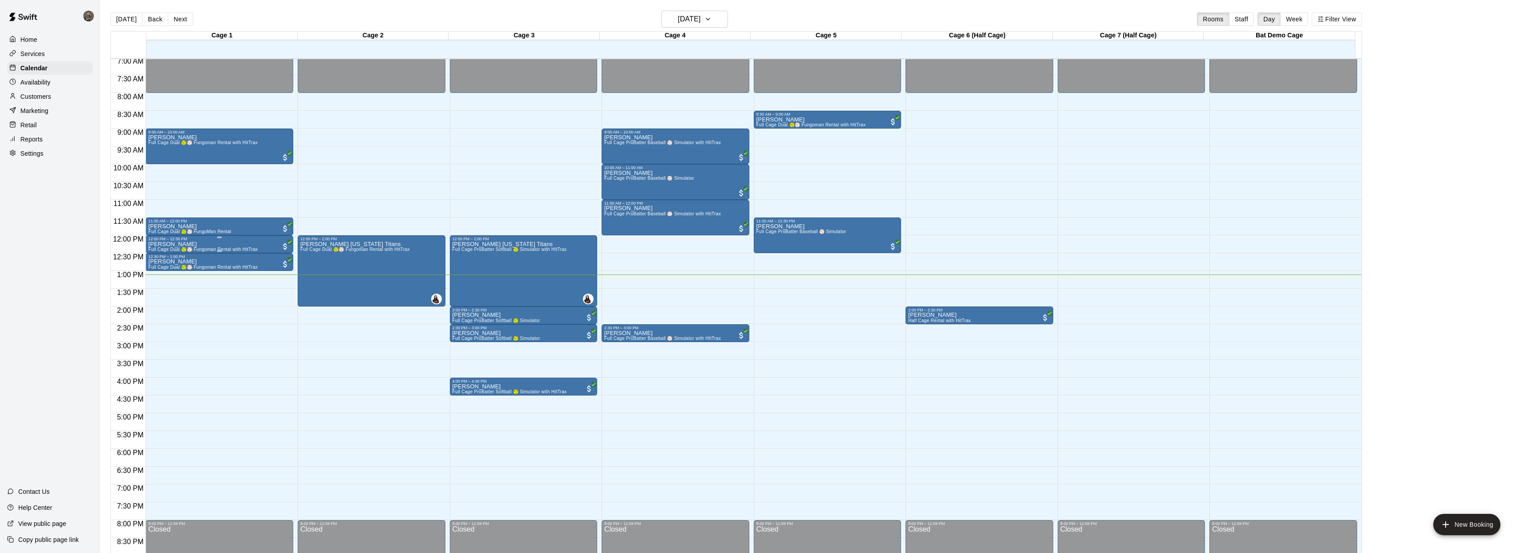
scroll to position [252, 0]
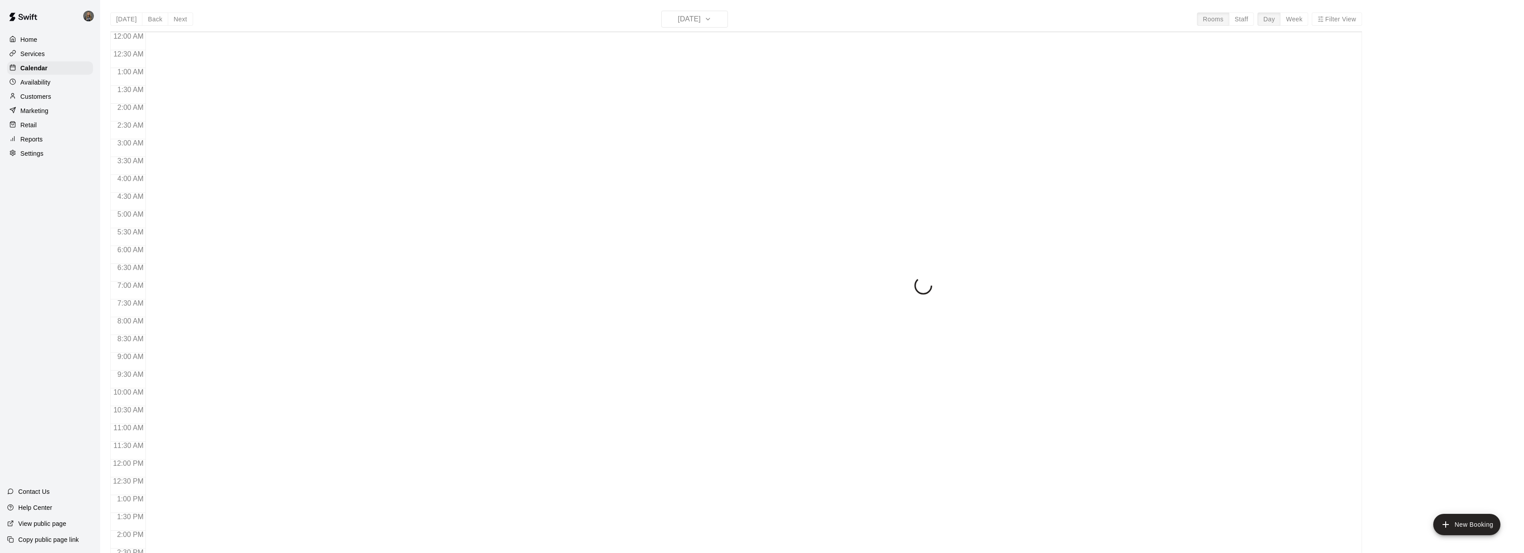
scroll to position [323, 0]
